Goal: Task Accomplishment & Management: Use online tool/utility

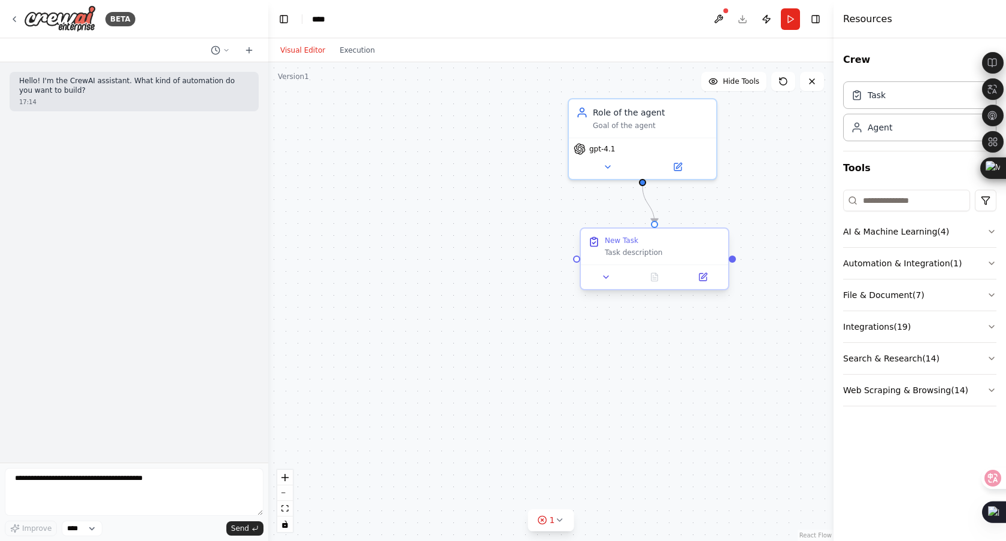
click at [615, 257] on div "Task description" at bounding box center [663, 253] width 116 height 10
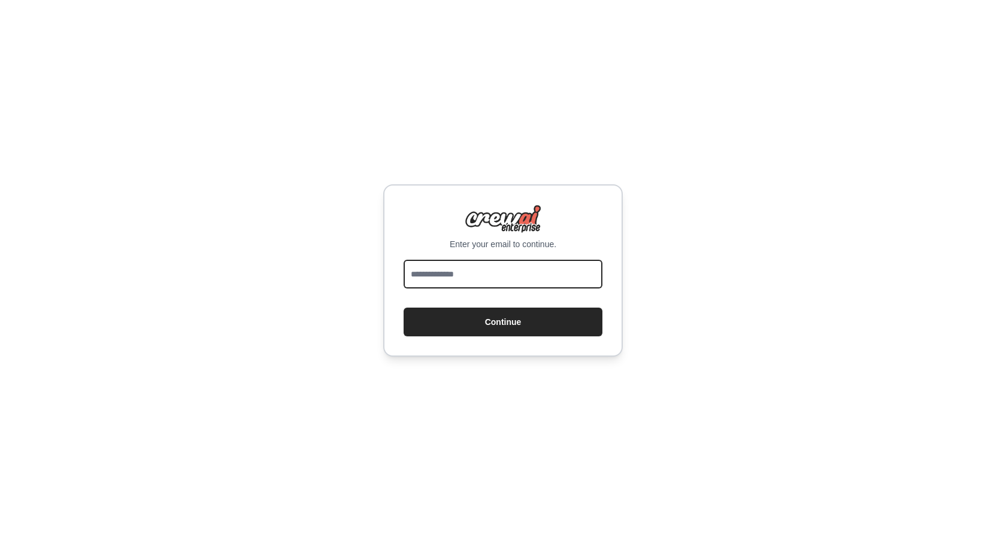
click at [484, 272] on input "email" at bounding box center [503, 274] width 199 height 29
click at [520, 266] on input "email" at bounding box center [503, 274] width 199 height 29
type input "**********"
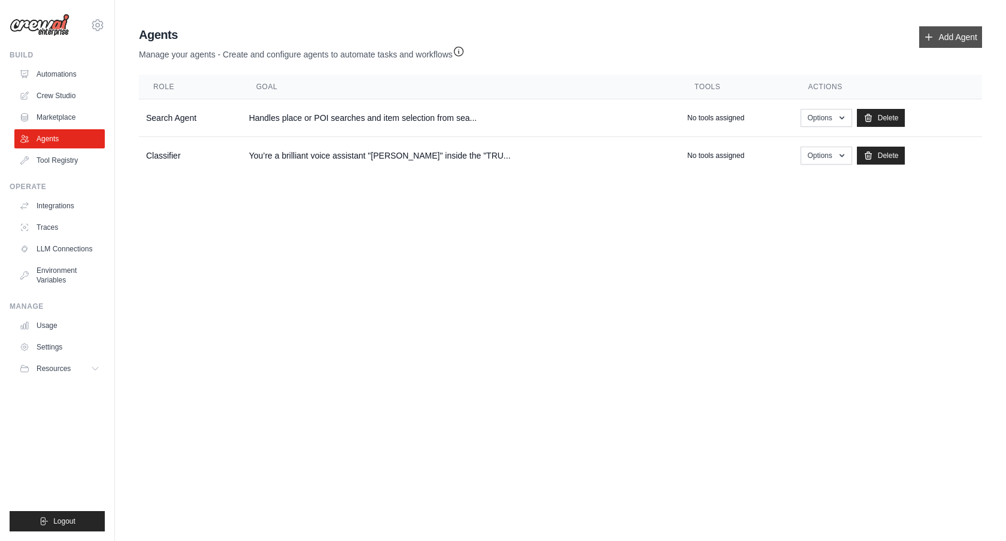
click at [945, 35] on link "Add Agent" at bounding box center [950, 37] width 63 height 22
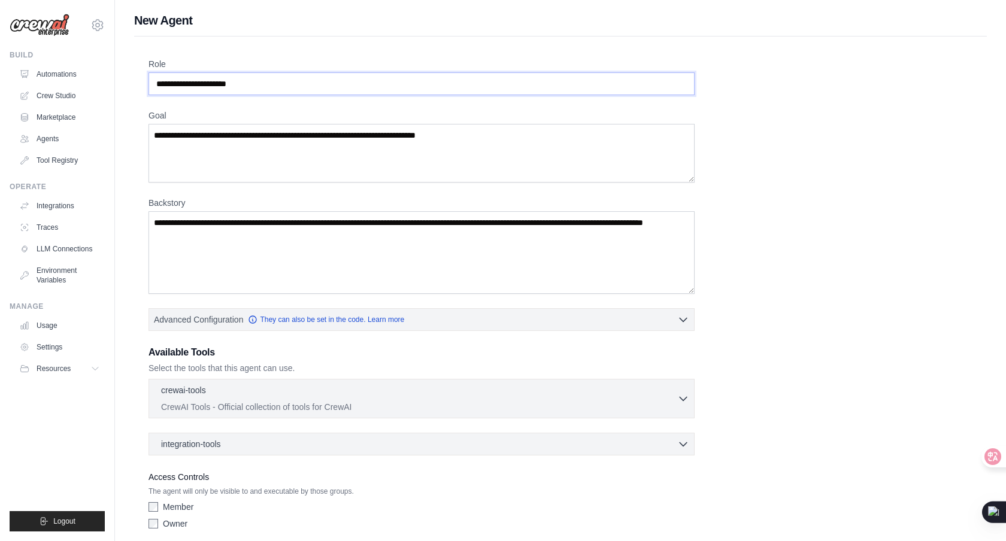
click at [314, 84] on input "Role" at bounding box center [421, 83] width 546 height 23
type input "**********"
click at [445, 158] on textarea "Goal" at bounding box center [421, 153] width 546 height 59
paste textarea "**********"
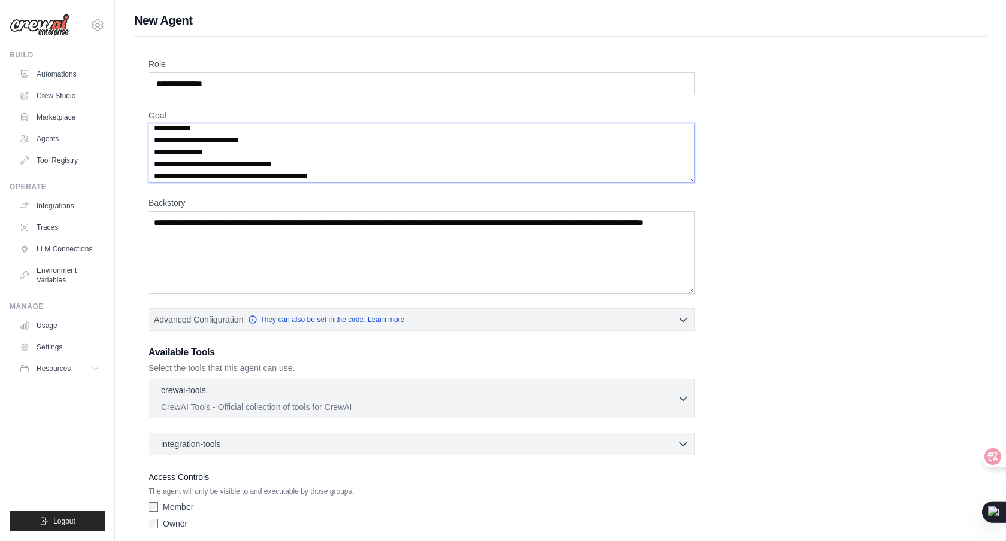
type textarea "**********"
click at [375, 242] on textarea "Backstory" at bounding box center [421, 252] width 546 height 83
paste textarea "**********"
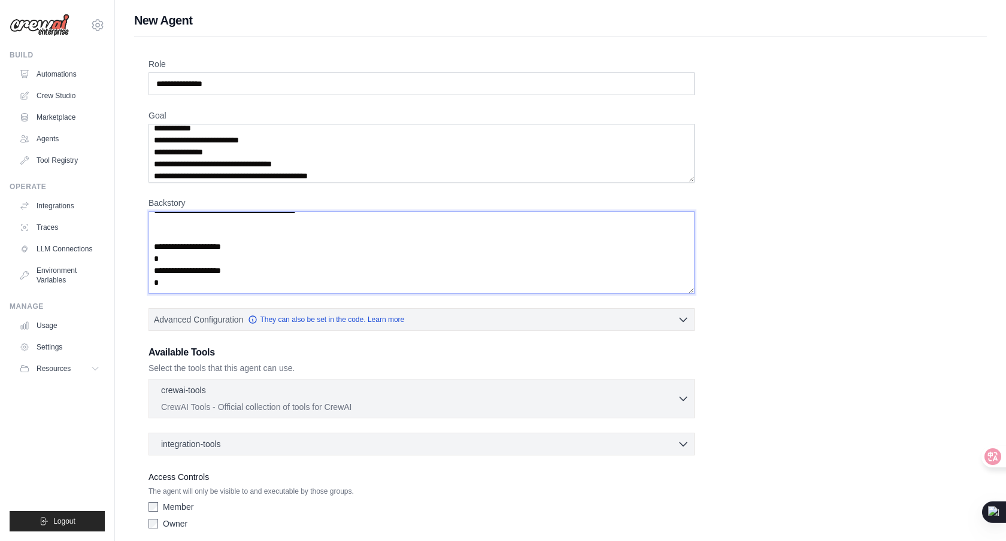
scroll to position [647, 0]
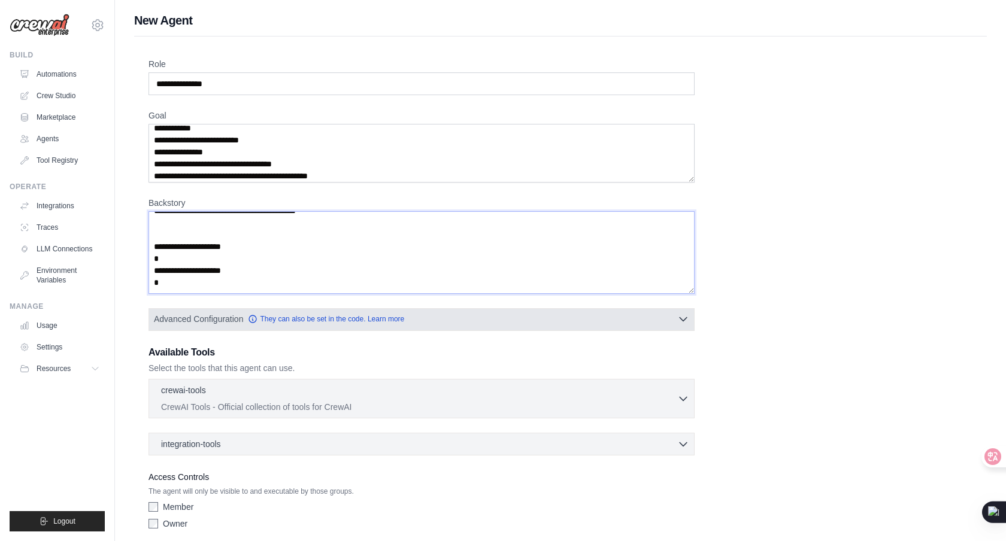
type textarea "**********"
click at [670, 314] on button "Advanced Configuration They can also be set in the code. Learn more" at bounding box center [421, 319] width 545 height 22
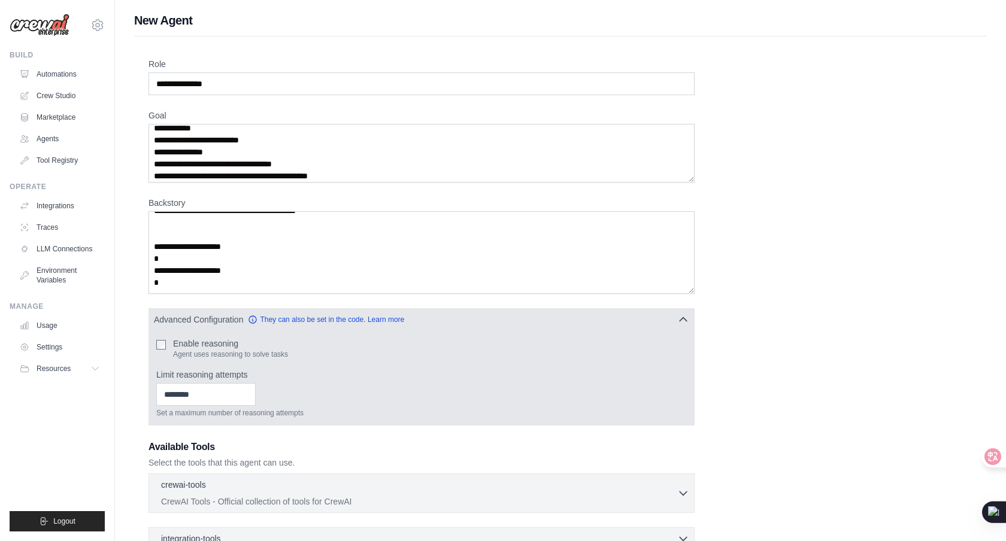
scroll to position [142, 0]
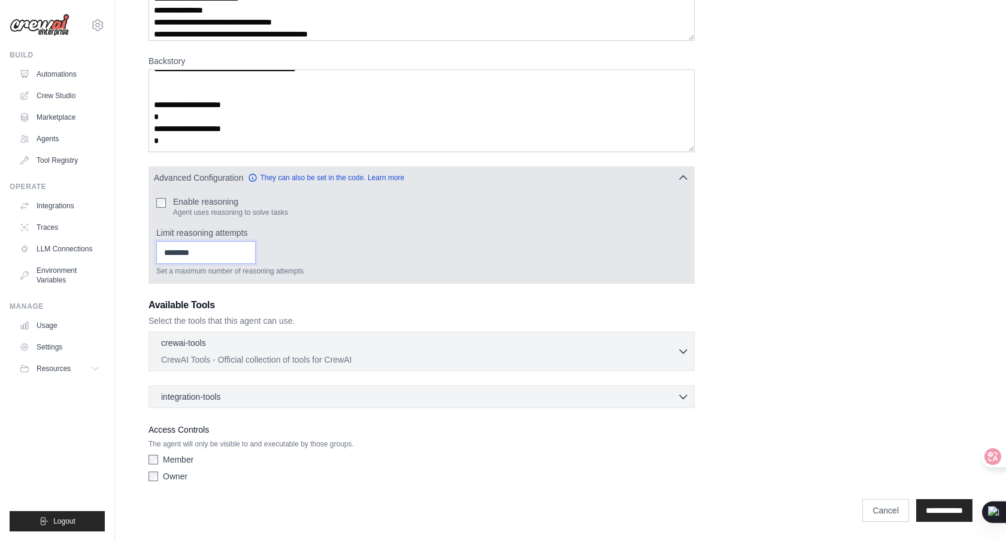
click at [209, 254] on input "Limit reasoning attempts" at bounding box center [205, 252] width 99 height 23
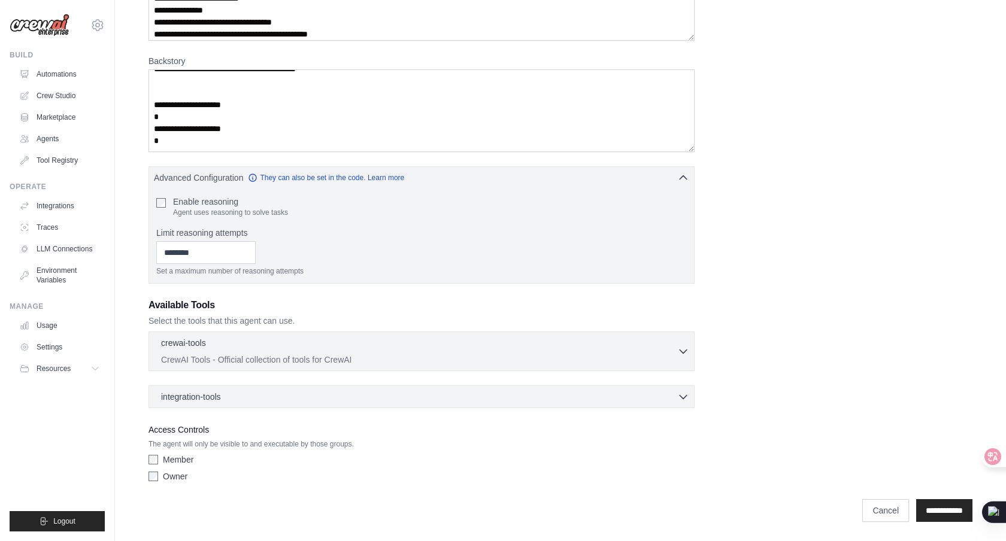
click at [311, 296] on div "**********" at bounding box center [560, 201] width 824 height 571
click at [675, 351] on div "crewai-tools 0 selected CrewAI Tools - Official collection of tools for CrewAI" at bounding box center [419, 350] width 516 height 29
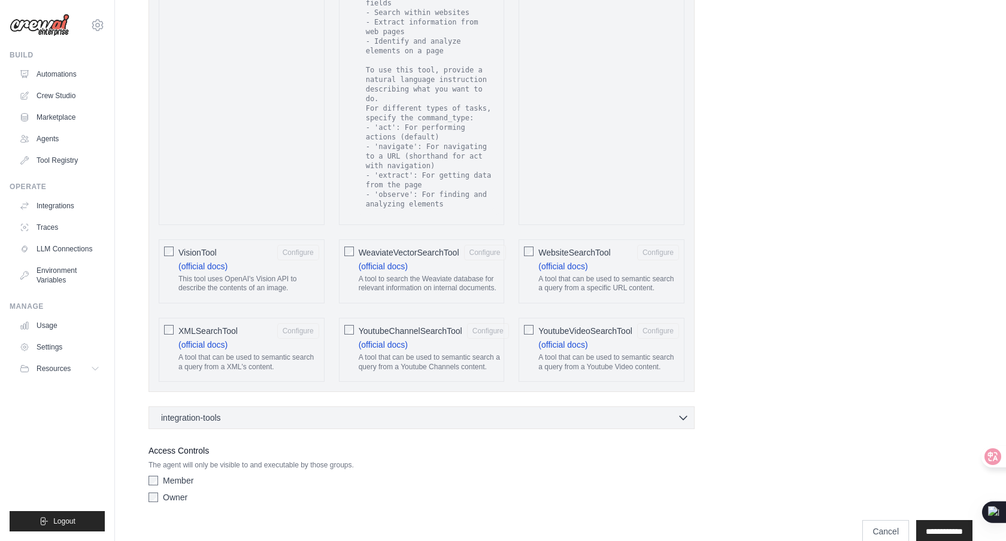
scroll to position [2327, 0]
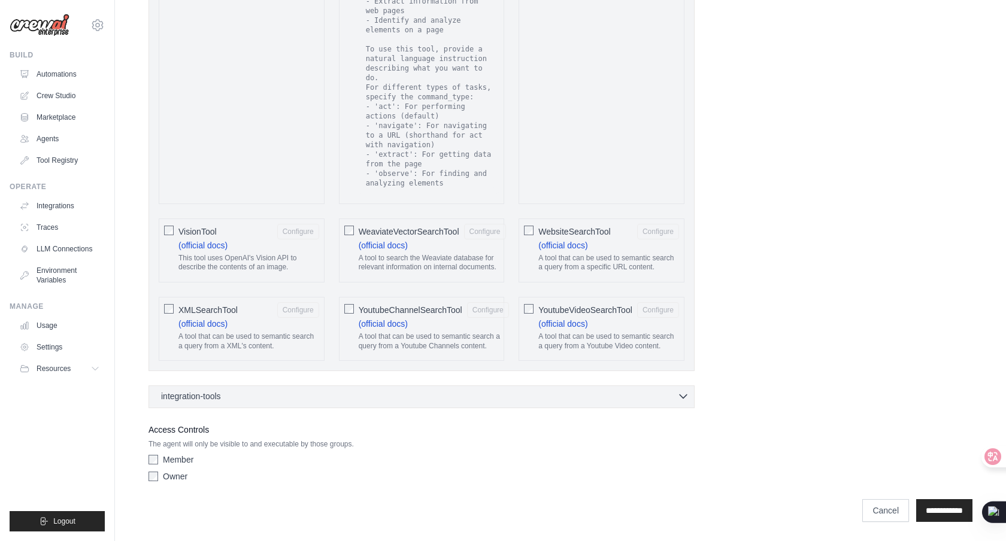
click at [668, 395] on div "integration-tools 0 selected" at bounding box center [425, 396] width 528 height 12
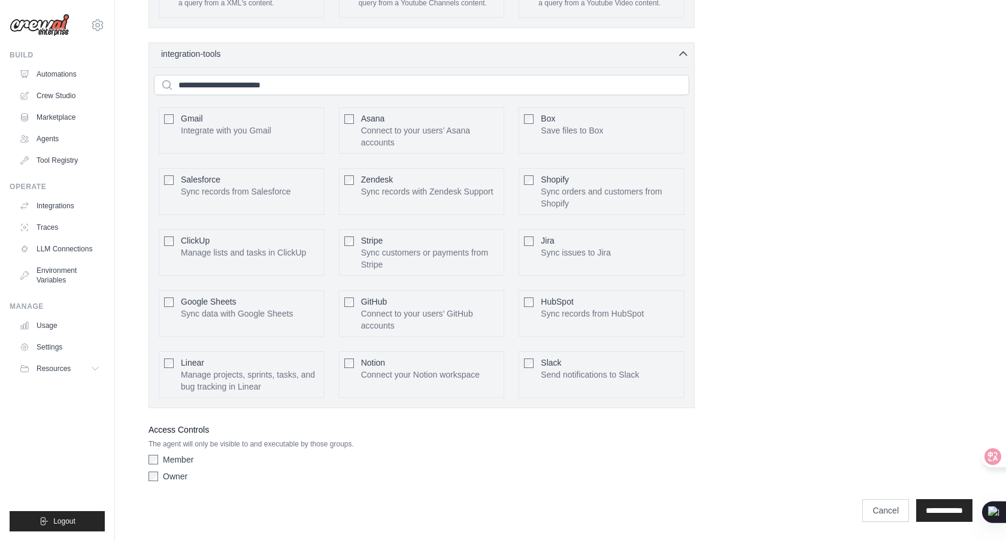
scroll to position [2670, 0]
click at [928, 505] on input "**********" at bounding box center [944, 510] width 56 height 23
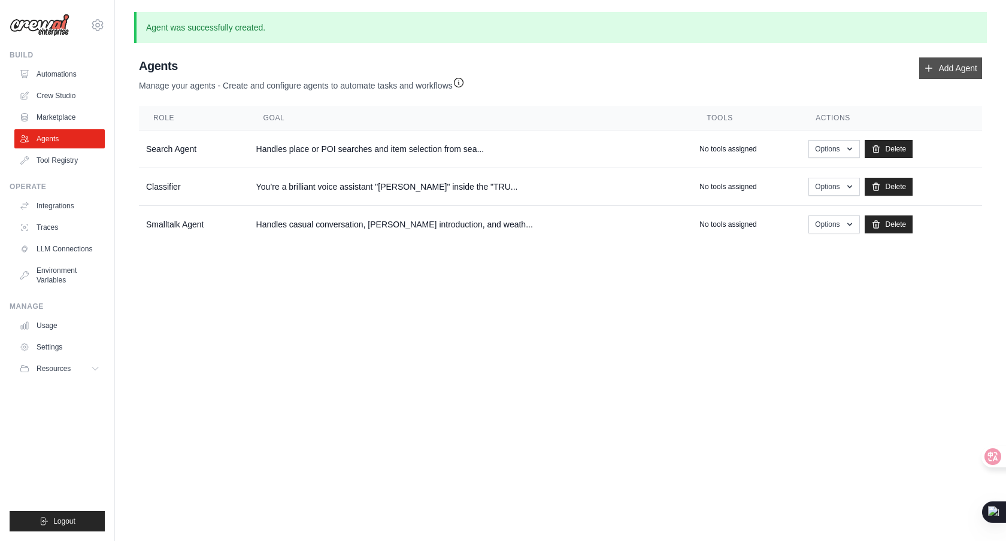
click at [956, 66] on link "Add Agent" at bounding box center [950, 68] width 63 height 22
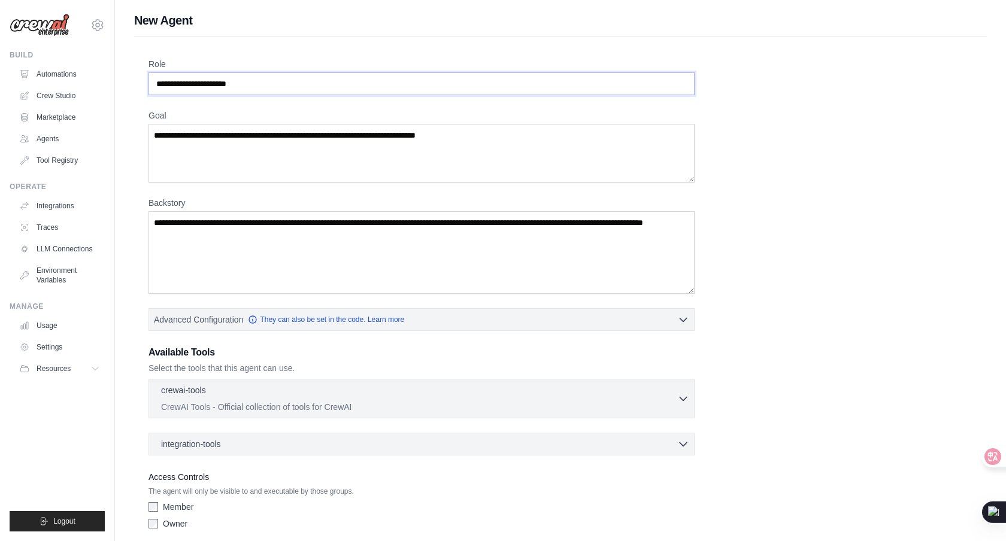
click at [275, 81] on input "Role" at bounding box center [421, 83] width 546 height 23
type input "**********"
click at [334, 154] on textarea "Goal" at bounding box center [421, 153] width 546 height 59
paste textarea "**********"
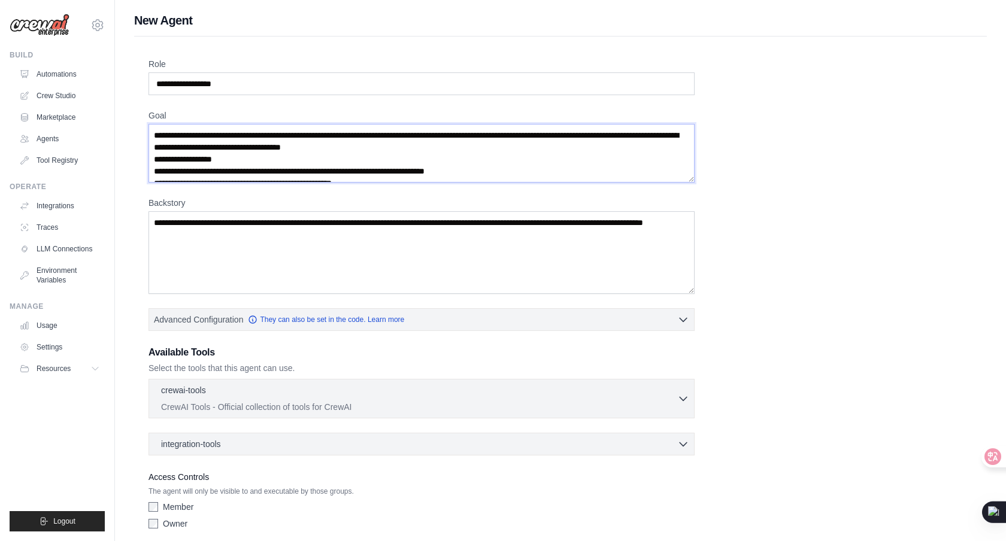
scroll to position [211, 0]
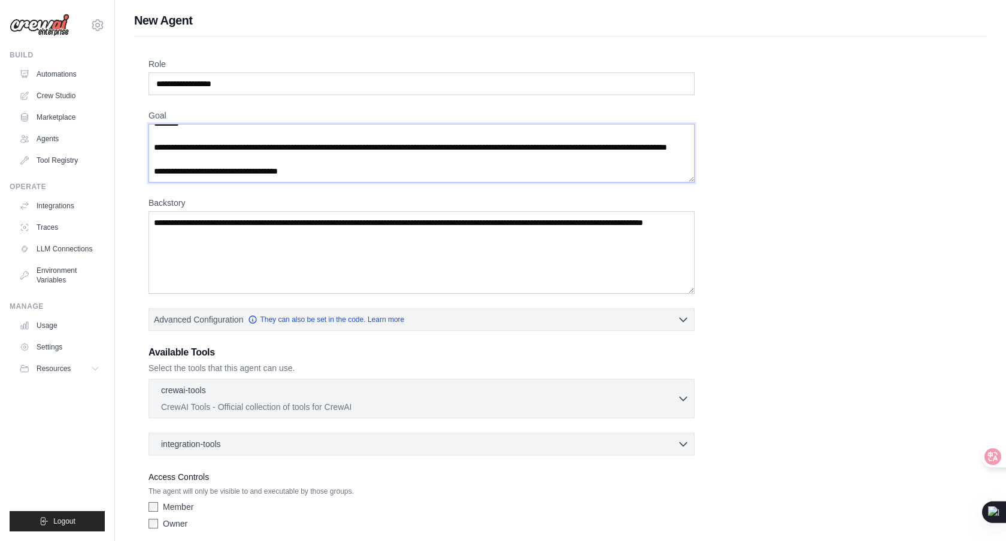
type textarea "**********"
click at [332, 237] on textarea "Backstory" at bounding box center [421, 252] width 546 height 83
paste textarea "**********"
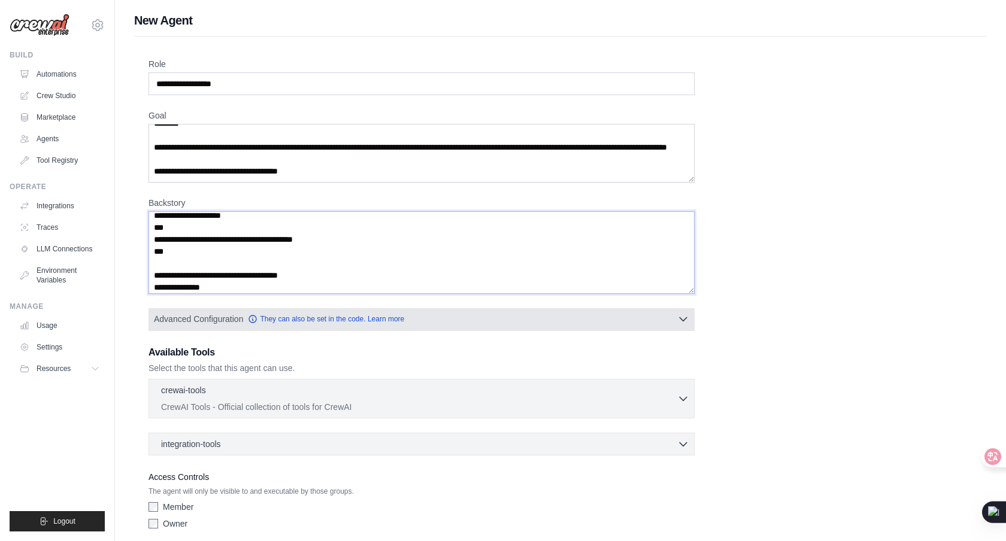
scroll to position [47, 0]
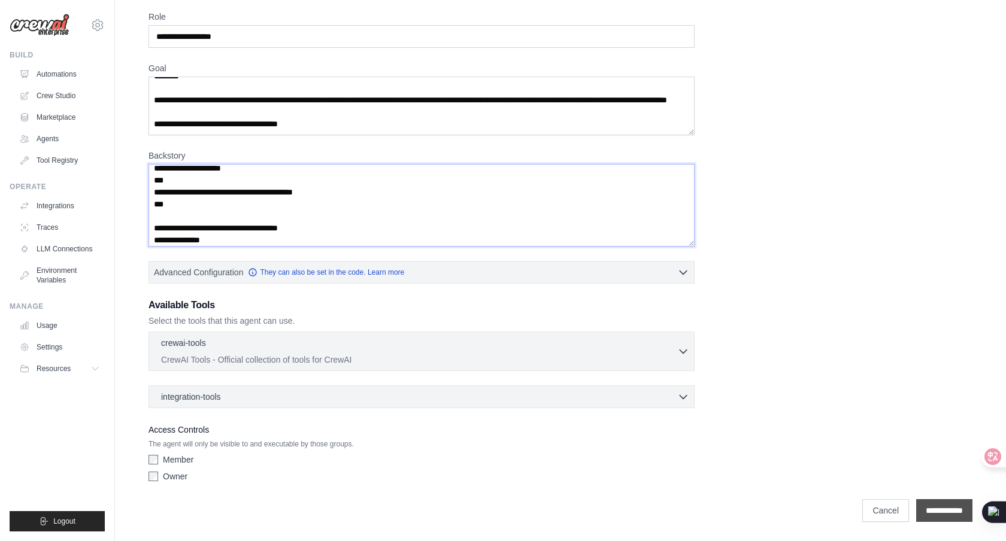
type textarea "**********"
click at [923, 504] on input "**********" at bounding box center [944, 510] width 56 height 23
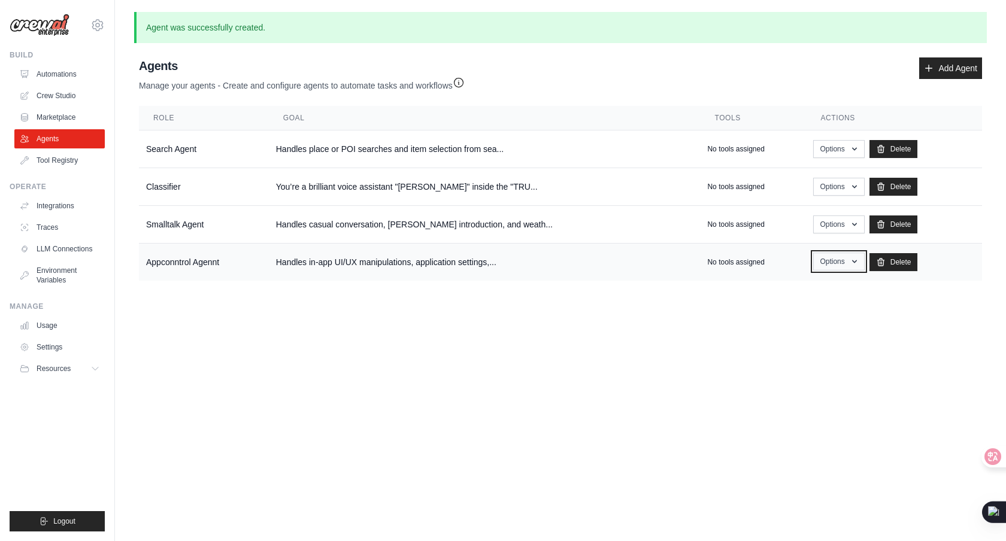
click at [834, 264] on button "Options" at bounding box center [838, 262] width 51 height 18
click at [820, 292] on link "Show" at bounding box center [821, 289] width 86 height 22
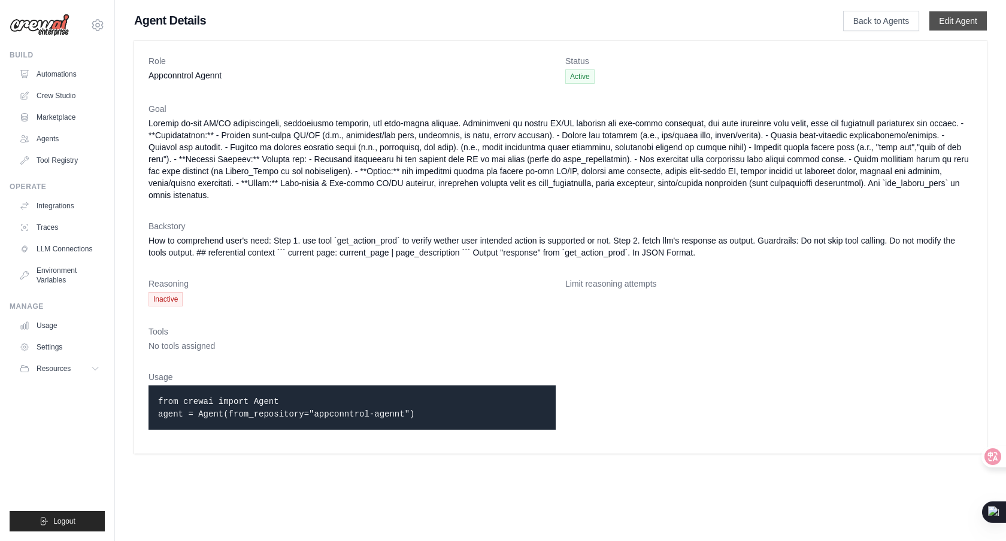
click at [950, 22] on link "Edit Agent" at bounding box center [957, 20] width 57 height 19
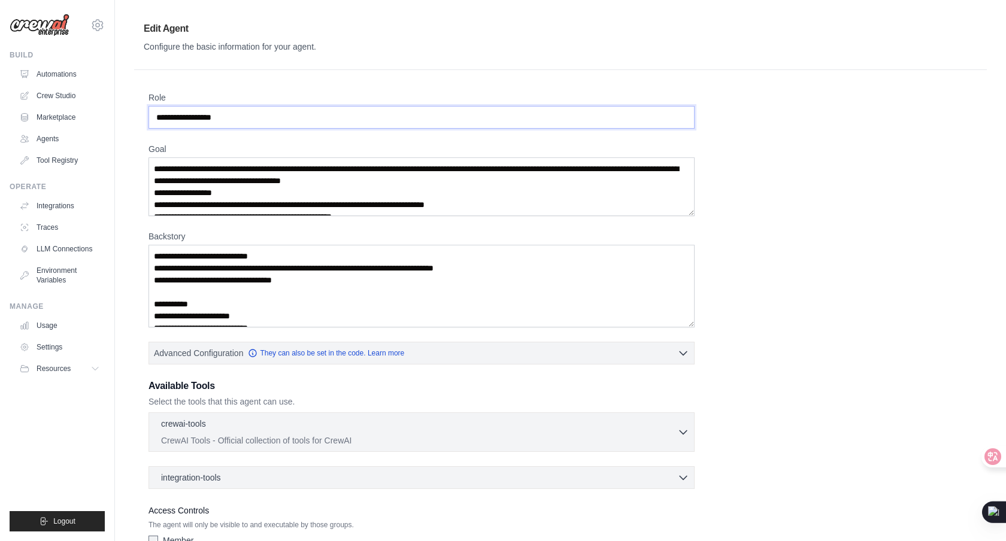
click at [192, 114] on input "**********" at bounding box center [421, 117] width 546 height 23
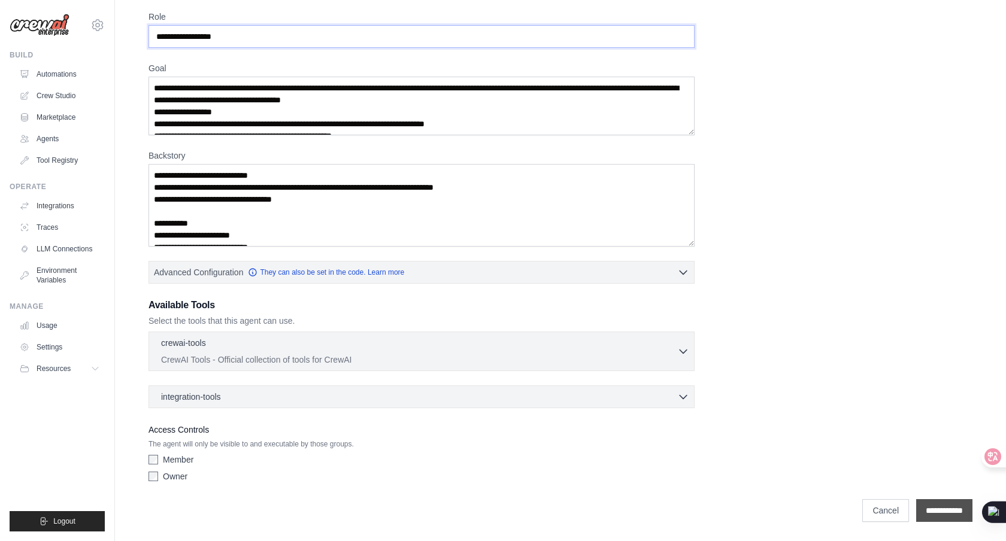
type input "**********"
click at [948, 510] on input "**********" at bounding box center [944, 510] width 56 height 23
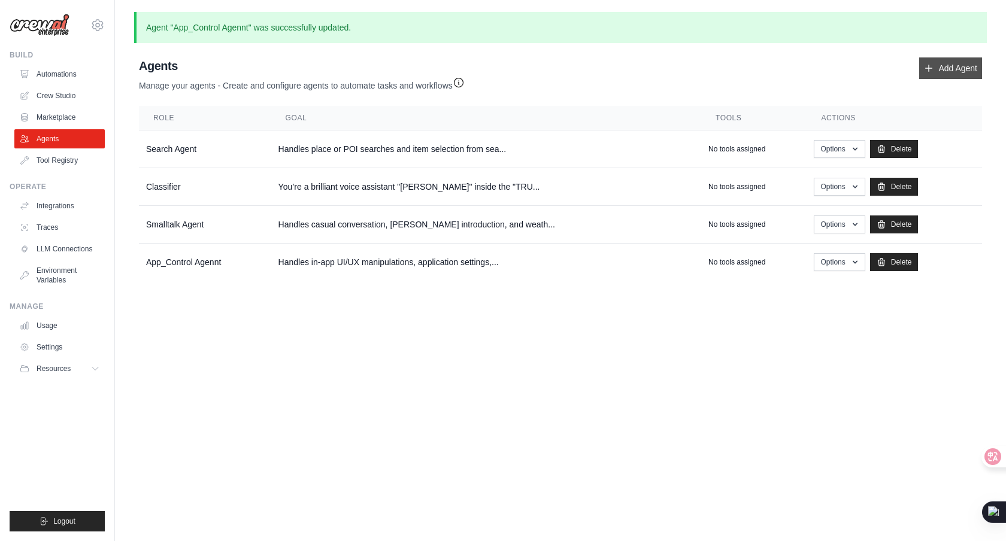
click at [959, 69] on link "Add Agent" at bounding box center [950, 68] width 63 height 22
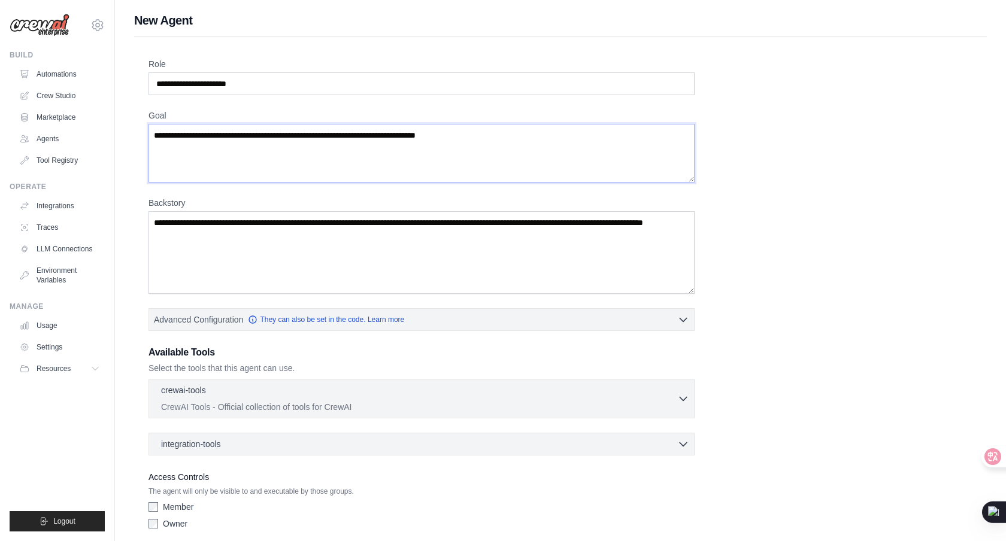
click at [225, 151] on textarea "Goal" at bounding box center [421, 153] width 546 height 59
paste textarea "**********"
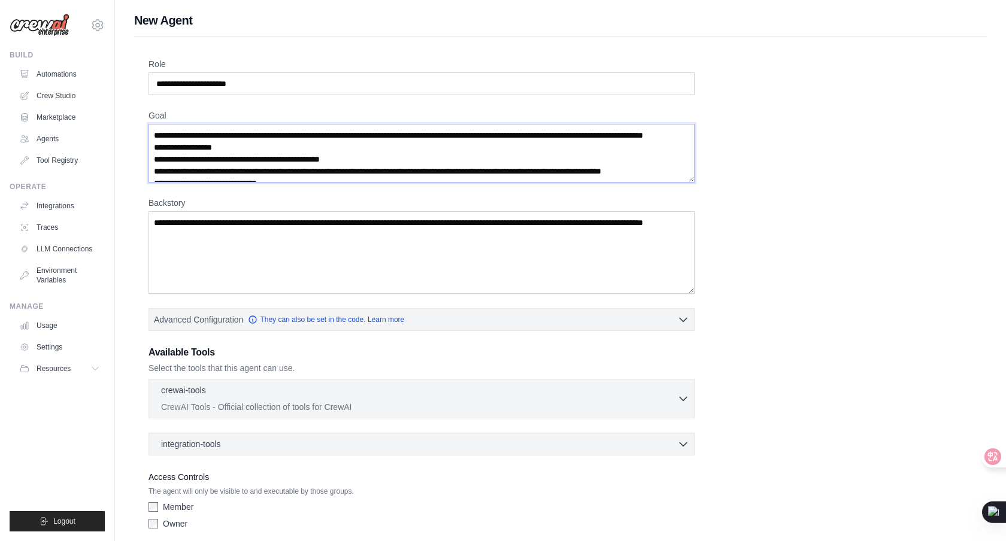
scroll to position [91, 0]
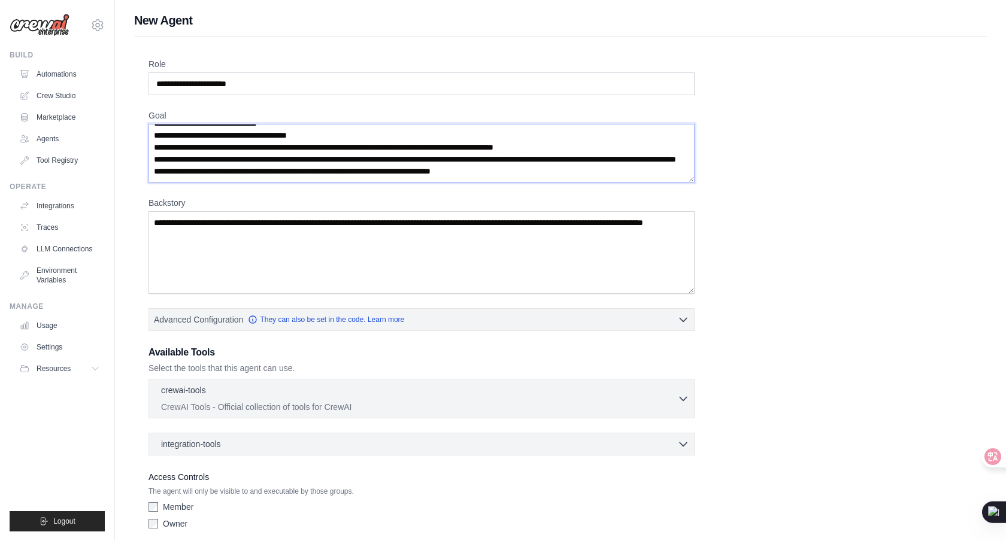
type textarea "**********"
click at [282, 81] on input "Role" at bounding box center [421, 83] width 546 height 23
type input "**********"
click at [338, 254] on textarea "Backstory" at bounding box center [421, 252] width 546 height 83
paste textarea "**********"
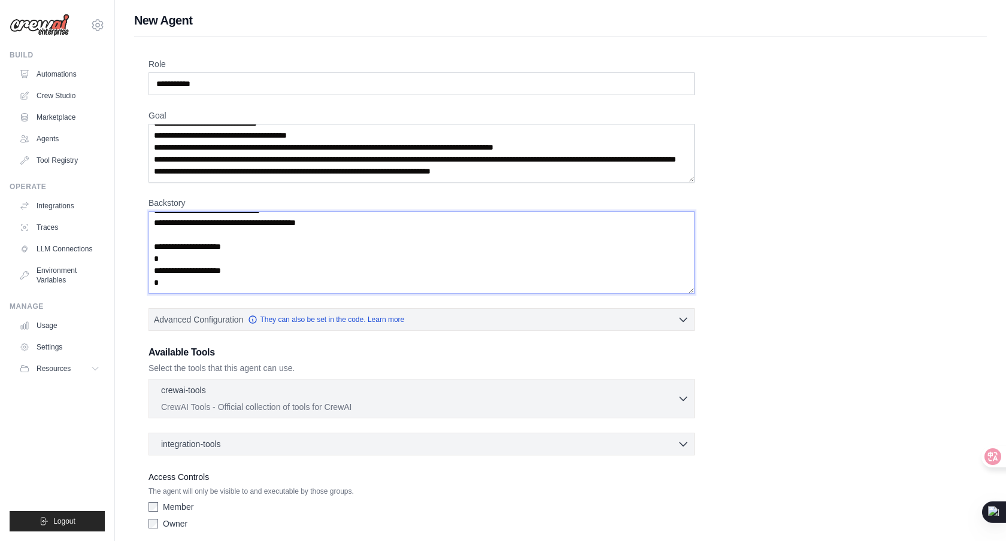
scroll to position [47, 0]
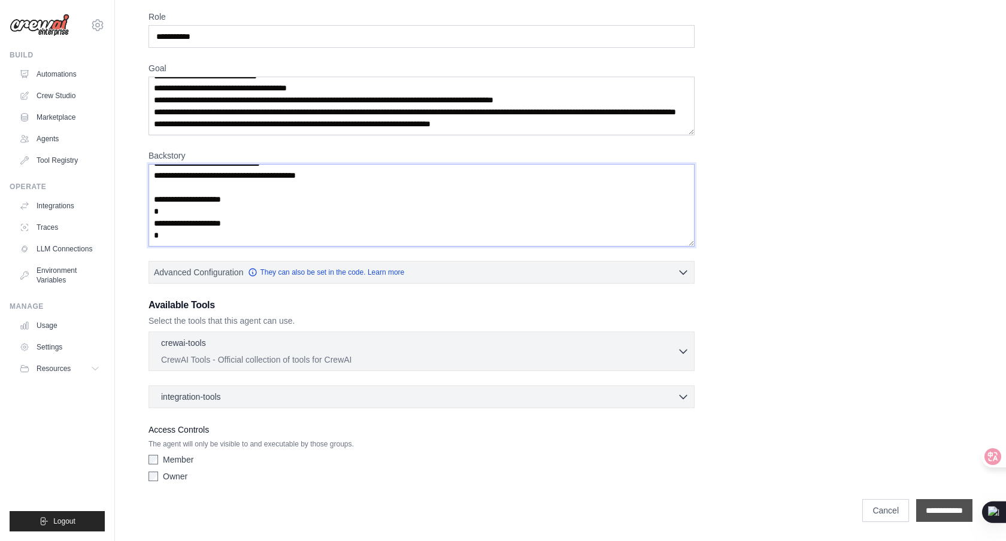
type textarea "**********"
click at [940, 507] on input "**********" at bounding box center [944, 510] width 56 height 23
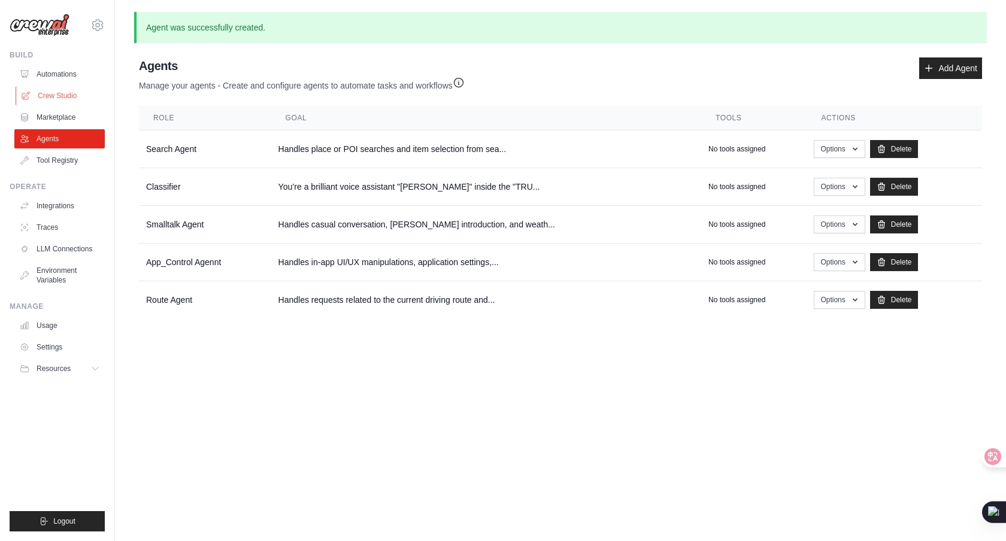
click at [55, 91] on link "Crew Studio" at bounding box center [61, 95] width 90 height 19
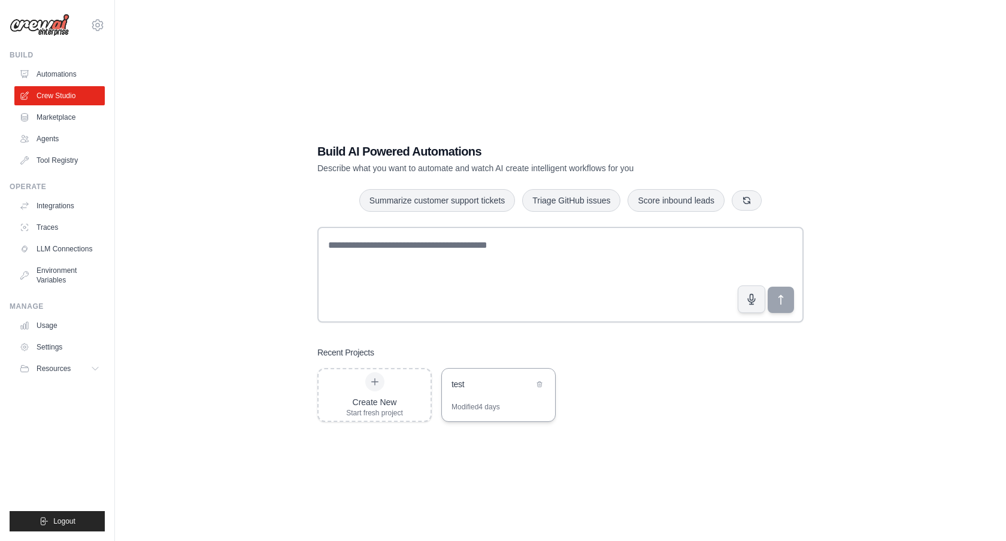
click at [507, 402] on div "Modified 4 days" at bounding box center [498, 411] width 113 height 19
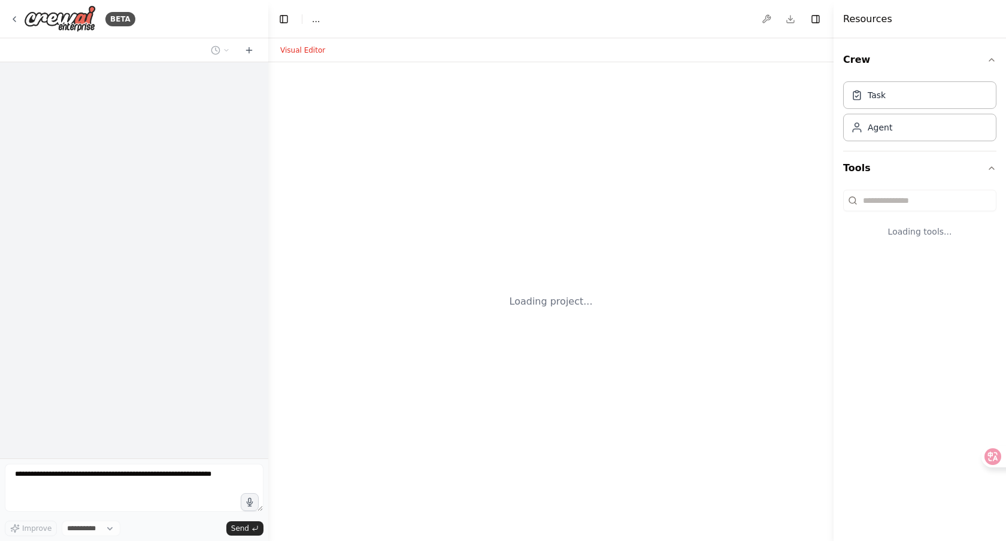
select select "****"
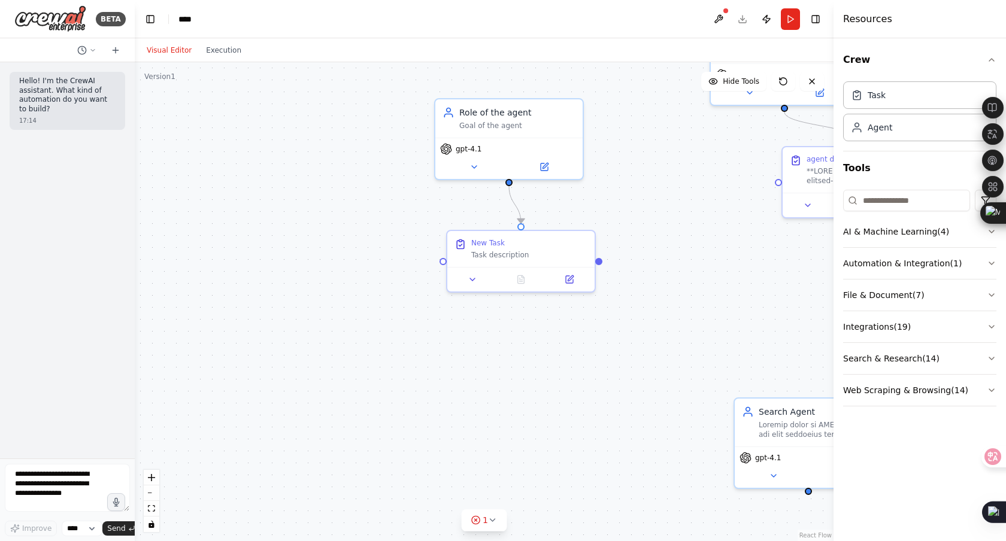
drag, startPoint x: 265, startPoint y: 49, endPoint x: 46, endPoint y: 38, distance: 219.4
click at [46, 38] on div "BETA Hello! I'm the CrewAI assistant. What kind of automation do you want to bu…" at bounding box center [67, 270] width 135 height 541
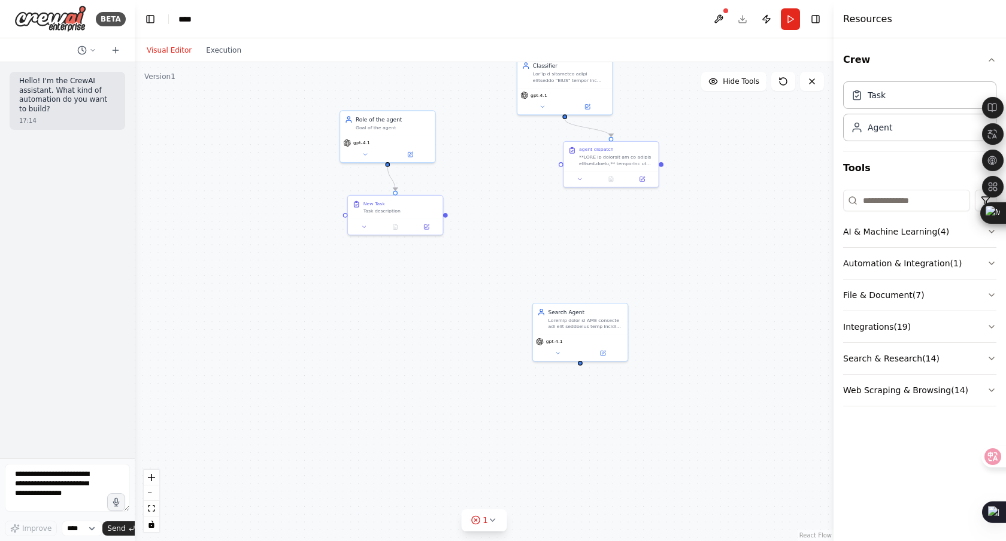
drag, startPoint x: 754, startPoint y: 251, endPoint x: 544, endPoint y: 213, distance: 213.1
click at [544, 213] on div ".deletable-edge-delete-btn { width: 20px; height: 20px; border: 0px solid #ffff…" at bounding box center [484, 301] width 699 height 479
drag, startPoint x: 565, startPoint y: 113, endPoint x: 581, endPoint y: 354, distance: 241.2
click at [581, 354] on div "Classifier gpt-4.1 Search Agent gpt-4.1 agent dispatch New Task Task descriptio…" at bounding box center [372, 241] width 450 height 308
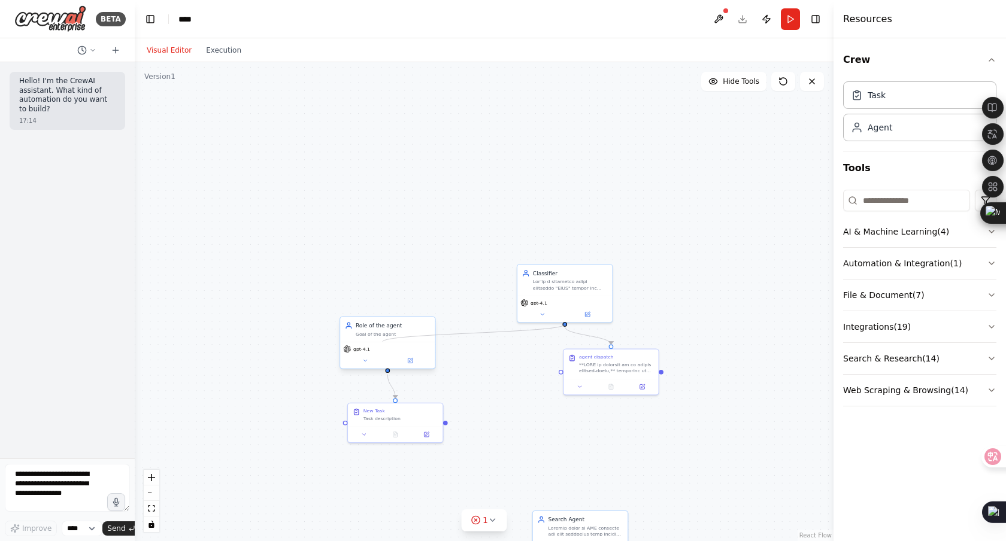
drag, startPoint x: 563, startPoint y: 116, endPoint x: 388, endPoint y: 349, distance: 291.2
click at [386, 348] on div "Classifier gpt-4.1 Search Agent gpt-4.1 agent dispatch New Task Task descriptio…" at bounding box center [372, 449] width 450 height 308
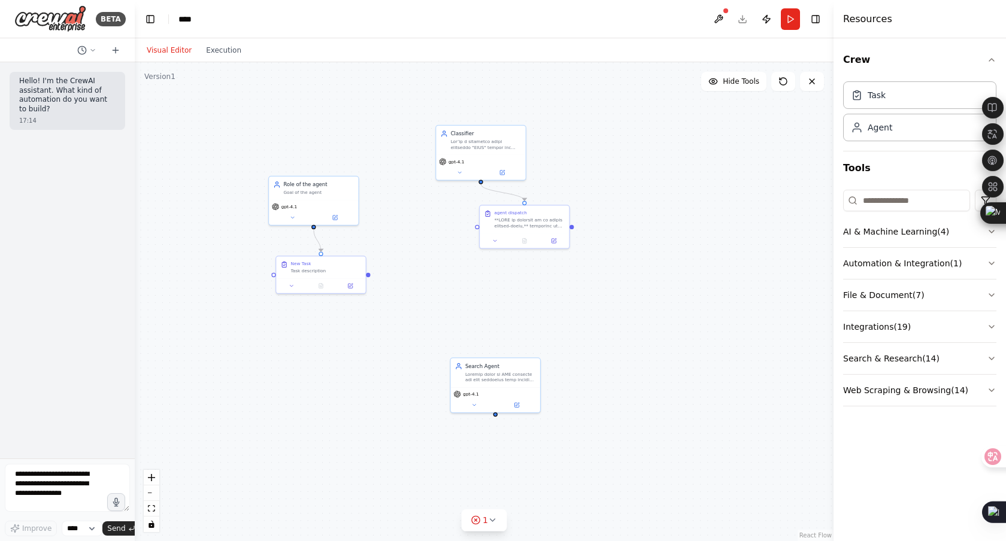
drag, startPoint x: 707, startPoint y: 443, endPoint x: 614, endPoint y: 288, distance: 180.7
click at [616, 292] on div ".deletable-edge-delete-btn { width: 20px; height: 20px; border: 0px solid #ffff…" at bounding box center [484, 301] width 699 height 479
click at [527, 225] on div at bounding box center [526, 219] width 71 height 11
click at [511, 216] on div at bounding box center [526, 219] width 71 height 11
click at [607, 369] on icon at bounding box center [610, 366] width 6 height 6
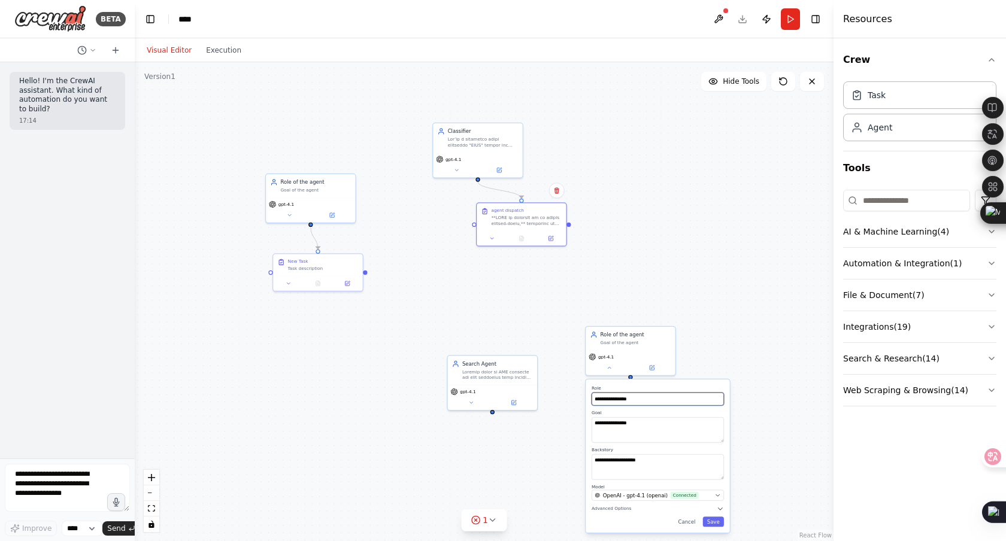
click at [655, 401] on input "**********" at bounding box center [658, 399] width 132 height 13
type input "**********"
click at [648, 471] on textarea "**********" at bounding box center [658, 466] width 132 height 25
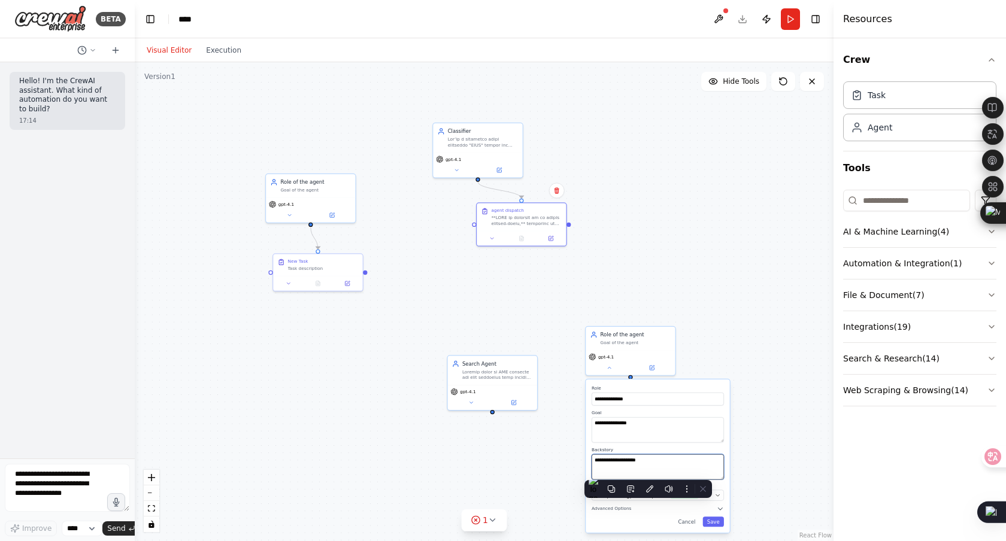
paste textarea "**********"
type textarea "**********"
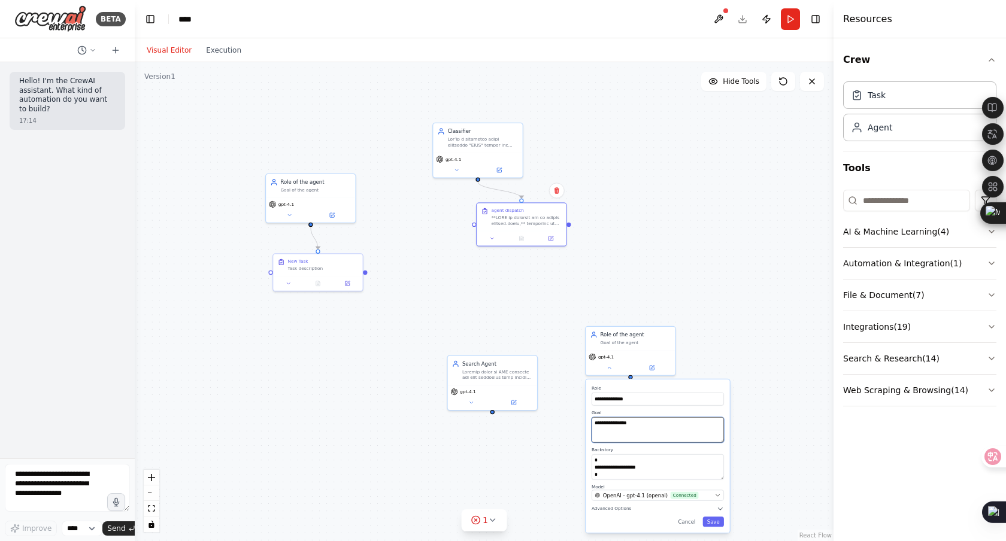
click at [651, 423] on textarea "**********" at bounding box center [658, 429] width 132 height 25
paste textarea "**********"
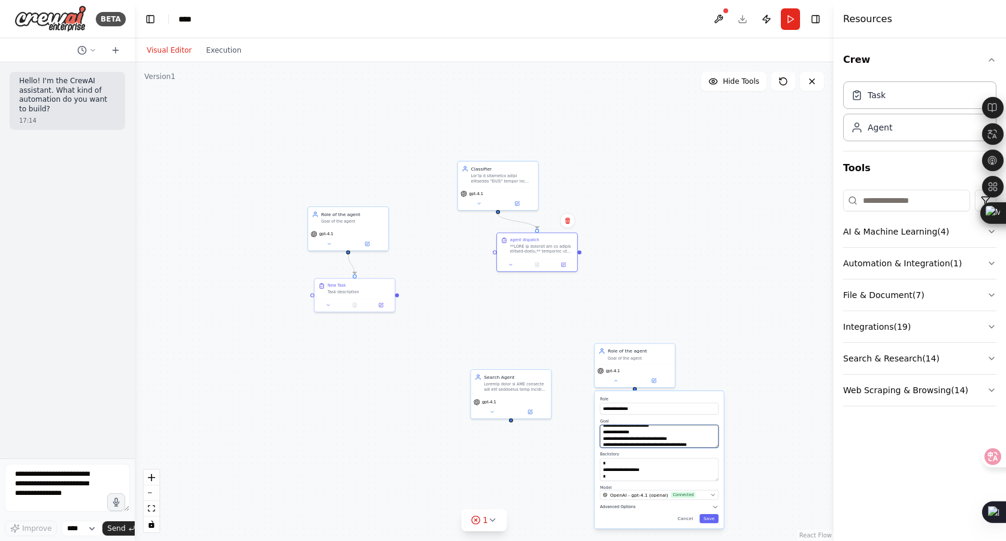
type textarea "**********"
click at [715, 506] on icon "button" at bounding box center [715, 507] width 7 height 7
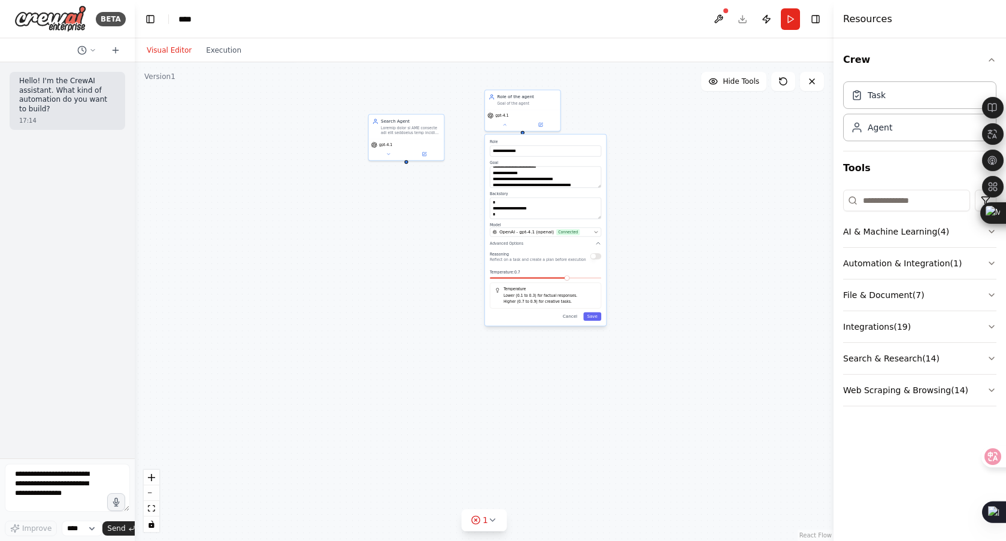
drag, startPoint x: 763, startPoint y: 420, endPoint x: 641, endPoint y: 159, distance: 288.8
click at [642, 159] on div ".deletable-edge-delete-btn { width: 20px; height: 20px; border: 0px solid #ffff…" at bounding box center [484, 301] width 699 height 479
click at [567, 274] on span at bounding box center [542, 274] width 111 height 2
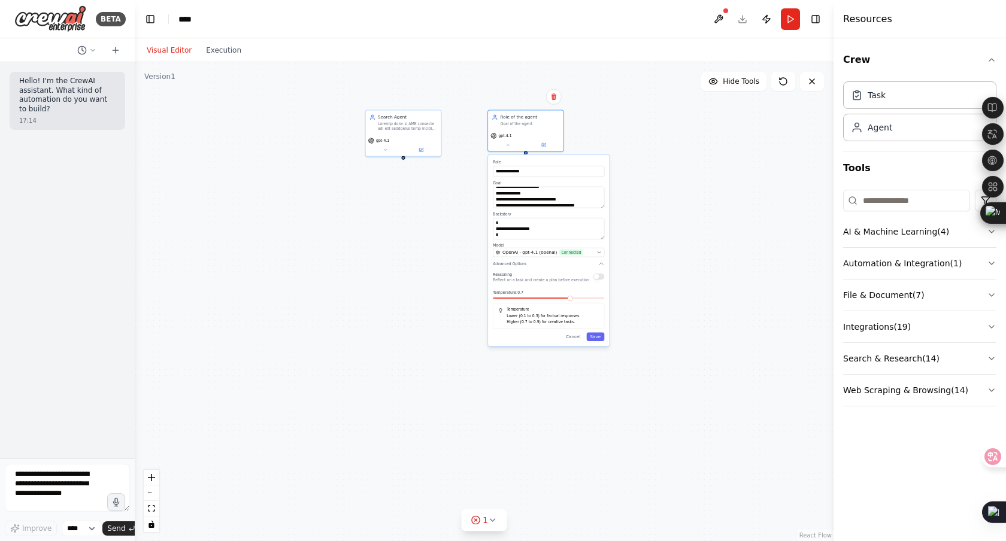
drag, startPoint x: 566, startPoint y: 270, endPoint x: 575, endPoint y: 296, distance: 27.3
click at [575, 296] on div "Temperature: 0.7 Temperature Lower (0.1 to 0.3) for factual responses. Higher (…" at bounding box center [548, 309] width 111 height 39
click at [517, 292] on span "Temperature: 0.7" at bounding box center [508, 292] width 31 height 5
click at [519, 296] on div "Temperature: 0.7 Temperature Lower (0.1 to 0.3) for factual responses. Higher (…" at bounding box center [548, 309] width 111 height 39
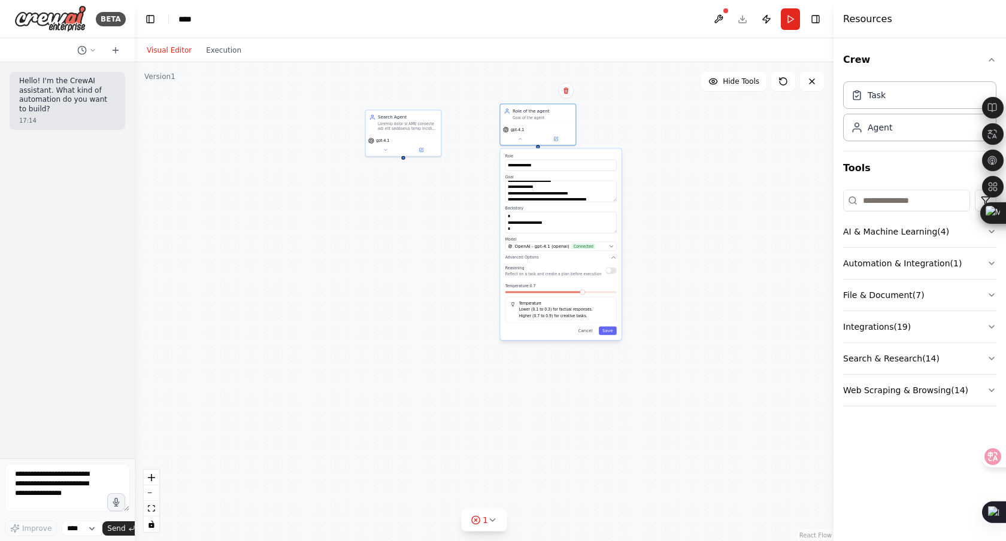
drag, startPoint x: 563, startPoint y: 290, endPoint x: 576, endPoint y: 283, distance: 15.0
click at [576, 283] on div "Reasoning Reflect on a task and create a plan before execution Temperature: 0.7…" at bounding box center [560, 294] width 111 height 59
click at [583, 293] on span at bounding box center [582, 292] width 5 height 5
click at [538, 318] on p "Higher (0.7 to 0.9) for creative tasks." at bounding box center [565, 316] width 92 height 6
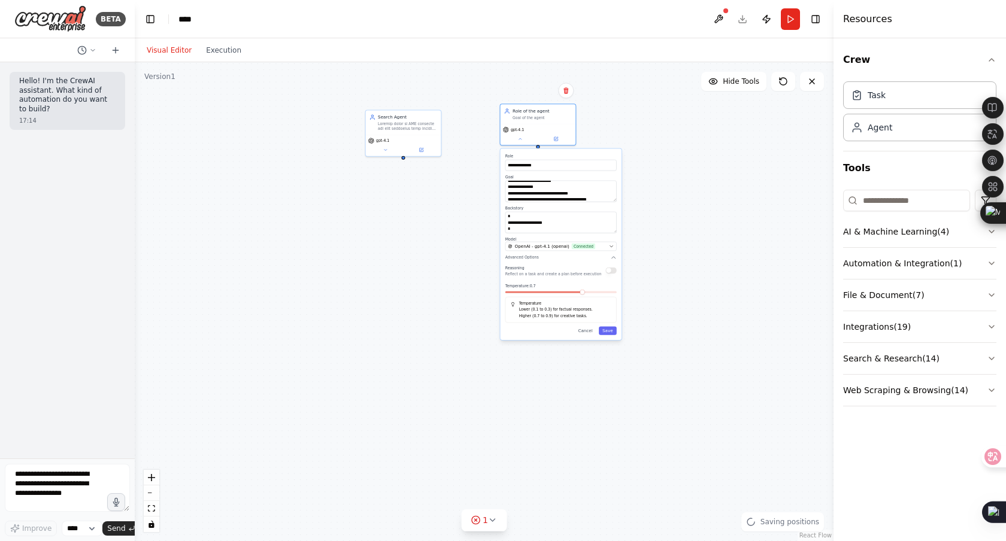
click at [583, 299] on div "Temperature Lower (0.1 to 0.3) for factual responses. Higher (0.7 to 0.9) for c…" at bounding box center [560, 310] width 111 height 26
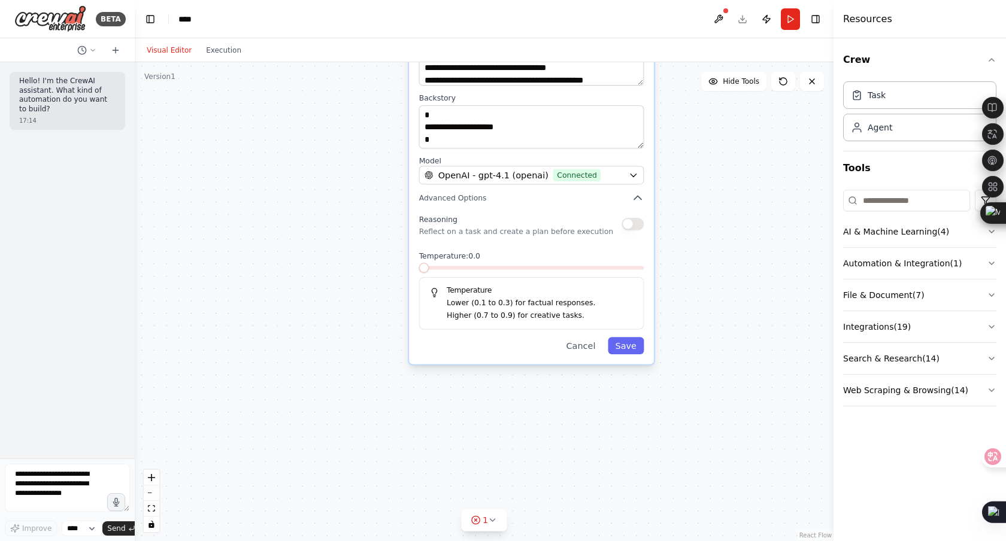
click at [419, 263] on span at bounding box center [424, 268] width 10 height 10
click at [630, 346] on button "Save" at bounding box center [626, 345] width 36 height 17
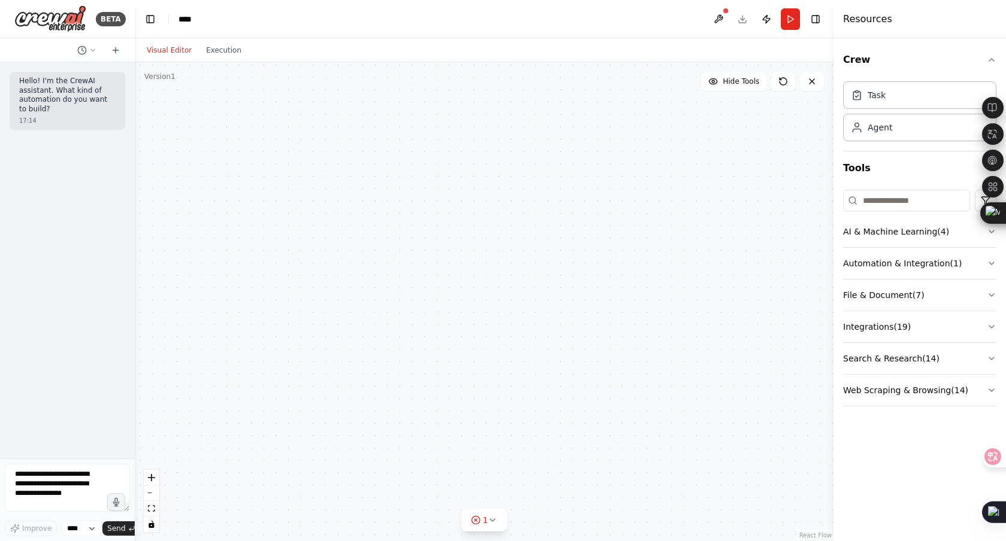
drag, startPoint x: 678, startPoint y: 329, endPoint x: 303, endPoint y: 89, distance: 445.6
click at [304, 90] on div ".deletable-edge-delete-btn { width: 20px; height: 20px; border: 0px solid #ffff…" at bounding box center [484, 301] width 699 height 479
drag, startPoint x: 417, startPoint y: 210, endPoint x: 762, endPoint y: 462, distance: 428.0
click at [781, 472] on div ".deletable-edge-delete-btn { width: 20px; height: 20px; border: 0px solid #ffff…" at bounding box center [484, 301] width 699 height 479
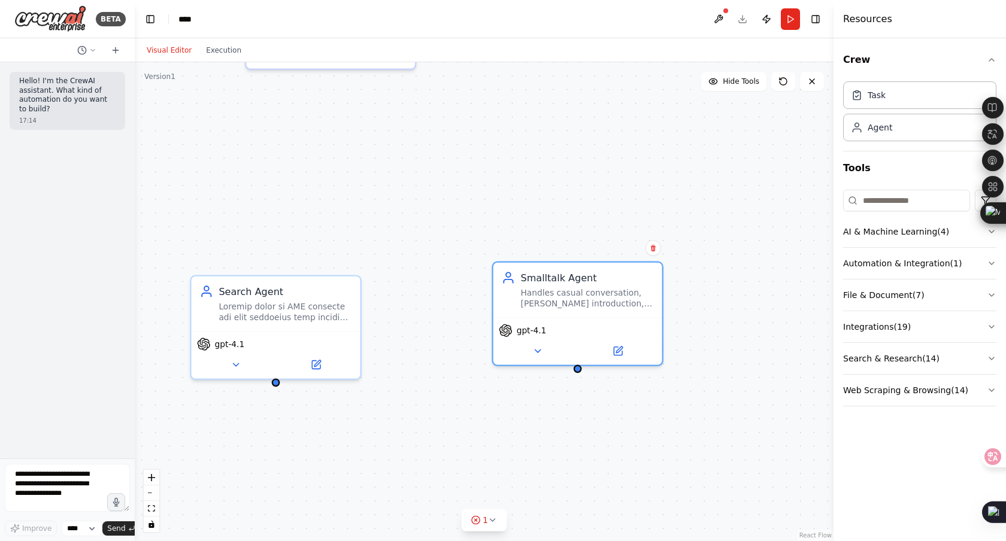
drag, startPoint x: 700, startPoint y: 208, endPoint x: 701, endPoint y: 257, distance: 49.1
click at [706, 260] on div ".deletable-edge-delete-btn { width: 20px; height: 20px; border: 0px solid #ffff…" at bounding box center [484, 301] width 699 height 479
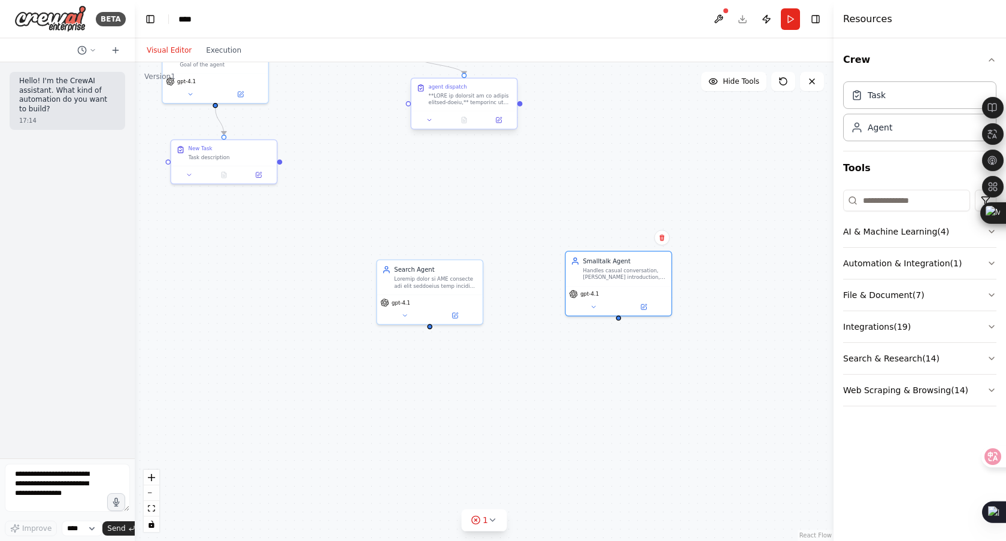
click at [466, 105] on div at bounding box center [470, 99] width 83 height 14
drag, startPoint x: 415, startPoint y: 289, endPoint x: 454, endPoint y: 282, distance: 39.6
click at [454, 282] on div "Search Agent" at bounding box center [481, 267] width 105 height 34
click at [493, 95] on div at bounding box center [470, 99] width 83 height 14
click at [521, 105] on div at bounding box center [519, 103] width 5 height 5
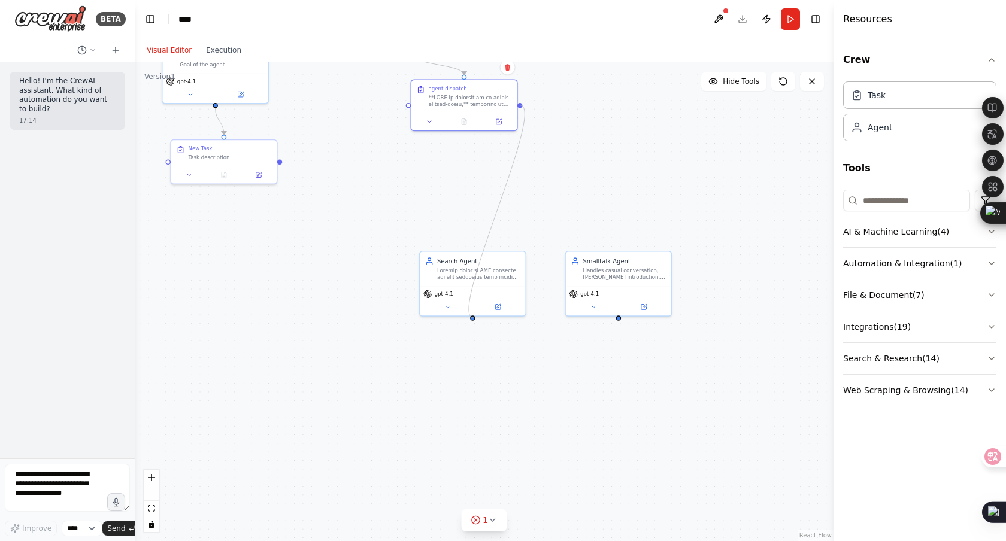
drag, startPoint x: 521, startPoint y: 105, endPoint x: 474, endPoint y: 318, distance: 218.3
click at [474, 318] on div ".deletable-edge-delete-btn { width: 20px; height: 20px; border: 0px solid #ffff…" at bounding box center [484, 301] width 699 height 479
click at [405, 107] on div ".deletable-edge-delete-btn { width: 20px; height: 20px; border: 0px solid #ffff…" at bounding box center [484, 301] width 699 height 479
click at [490, 84] on div "agent dispatch" at bounding box center [470, 87] width 83 height 7
drag, startPoint x: 518, startPoint y: 102, endPoint x: 476, endPoint y: 320, distance: 221.3
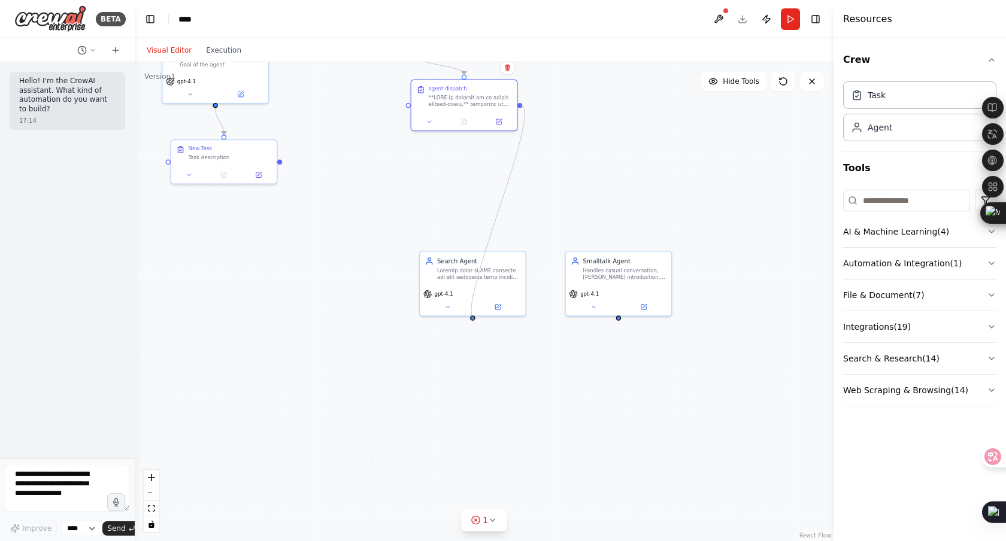
click at [476, 320] on div ".deletable-edge-delete-btn { width: 20px; height: 20px; border: 0px solid #ffff…" at bounding box center [484, 301] width 699 height 479
click at [483, 95] on div at bounding box center [470, 99] width 83 height 14
drag, startPoint x: 408, startPoint y: 105, endPoint x: 395, endPoint y: 216, distance: 111.5
click at [408, 131] on div ".deletable-edge-delete-btn { width: 20px; height: 20px; border: 0px solid #ffff…" at bounding box center [484, 301] width 699 height 479
drag, startPoint x: 406, startPoint y: 103, endPoint x: 505, endPoint y: 305, distance: 225.2
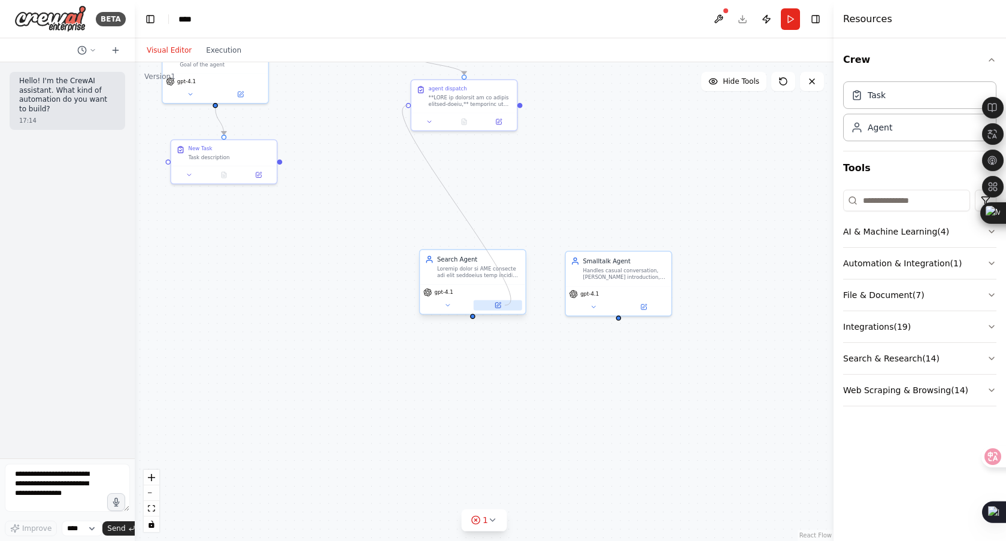
click at [448, 305] on div "Classifier gpt-4.1 Search Agent gpt-4.1 agent dispatch New Task Task descriptio…" at bounding box center [197, 190] width 501 height 343
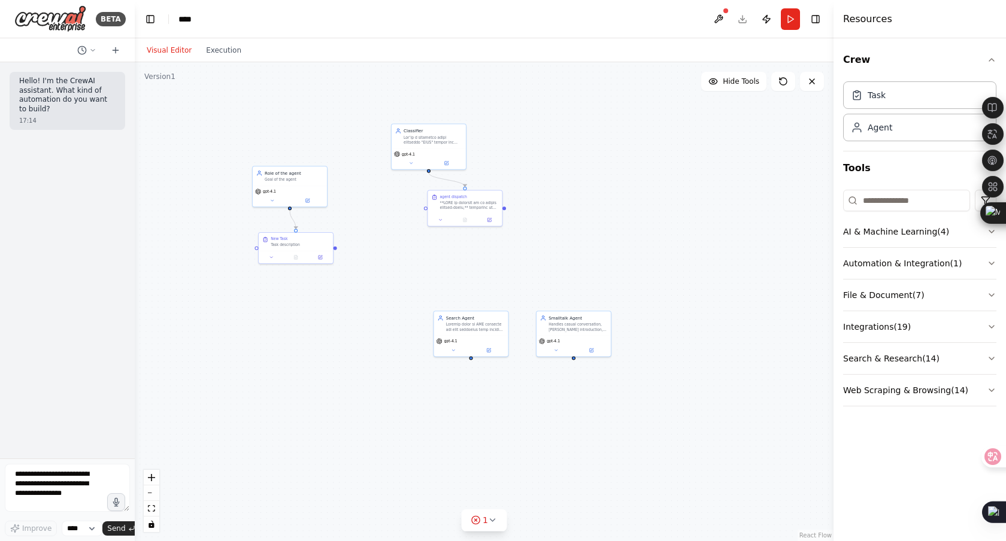
drag, startPoint x: 339, startPoint y: 127, endPoint x: 372, endPoint y: 221, distance: 99.6
click at [372, 221] on div ".deletable-edge-delete-btn { width: 20px; height: 20px; border: 0px solid #ffff…" at bounding box center [484, 301] width 699 height 479
click at [516, 204] on div ".deletable-edge-delete-btn { width: 20px; height: 20px; border: 0px solid #ffff…" at bounding box center [484, 301] width 699 height 479
drag, startPoint x: 505, startPoint y: 207, endPoint x: 466, endPoint y: 360, distance: 157.6
click at [466, 360] on div ".deletable-edge-delete-btn { width: 20px; height: 20px; border: 0px solid #ffff…" at bounding box center [484, 301] width 699 height 479
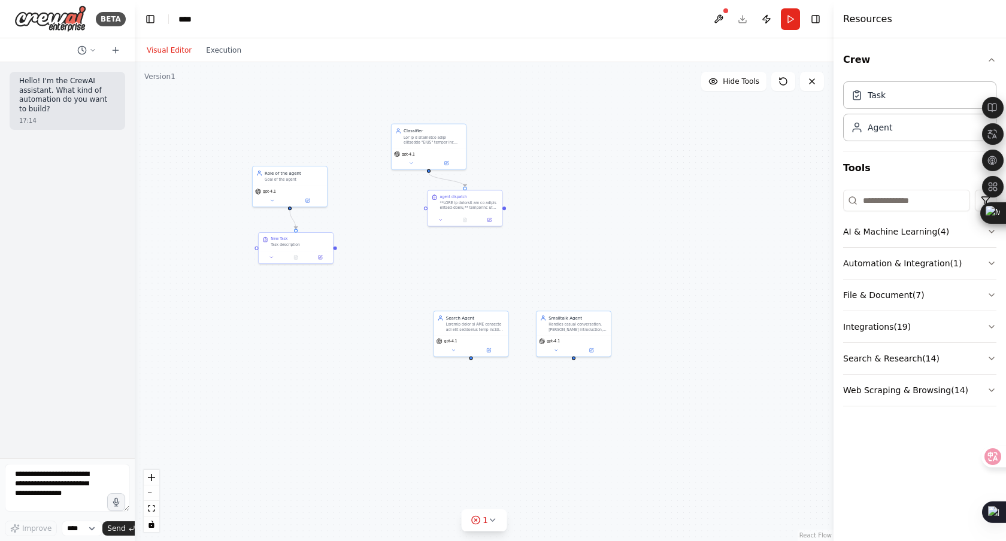
click at [602, 168] on div ".deletable-edge-delete-btn { width: 20px; height: 20px; border: 0px solid #ffff…" at bounding box center [484, 301] width 699 height 479
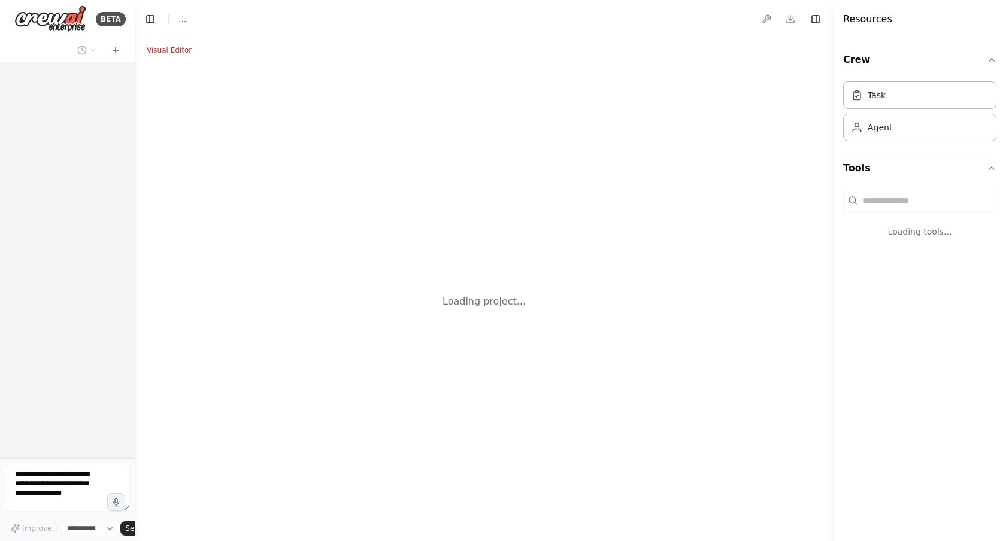
select select "****"
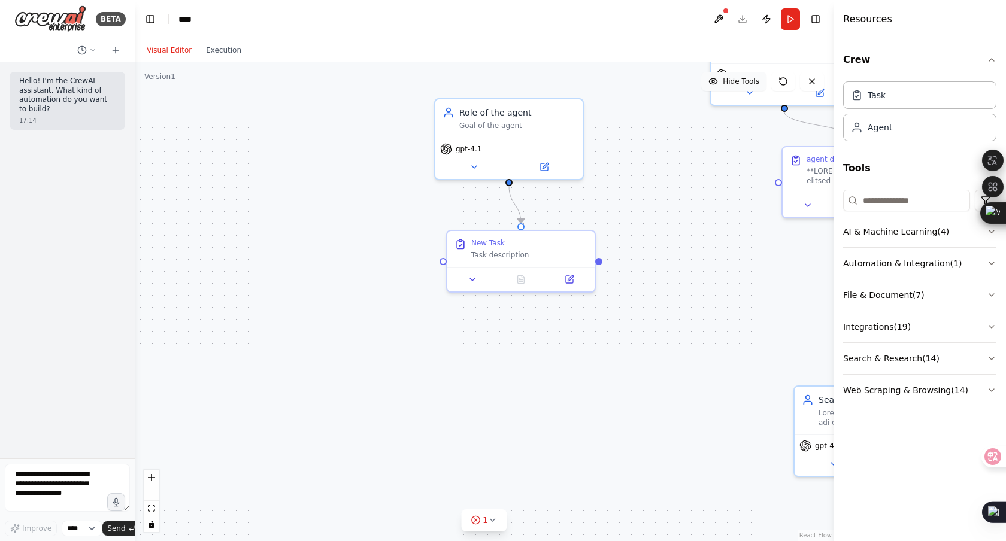
click at [721, 84] on button "Hide Tools" at bounding box center [733, 81] width 65 height 19
click at [721, 84] on span "Show Tools" at bounding box center [740, 82] width 40 height 10
click at [748, 323] on div ".deletable-edge-delete-btn { width: 20px; height: 20px; border: 0px solid #ffff…" at bounding box center [484, 301] width 699 height 479
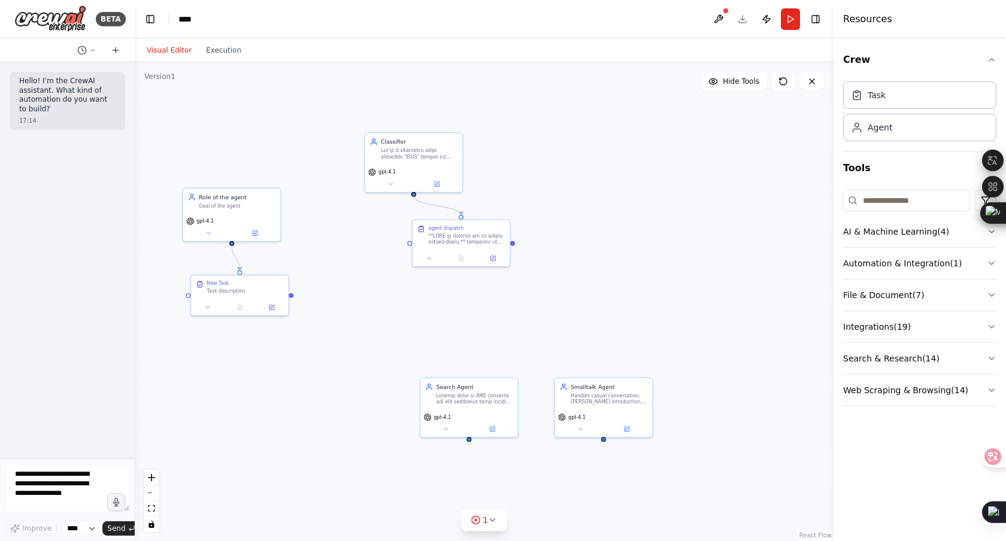
drag, startPoint x: 774, startPoint y: 279, endPoint x: 404, endPoint y: 302, distance: 370.2
click at [405, 305] on div ".deletable-edge-delete-btn { width: 20px; height: 20px; border: 0px solid #ffff…" at bounding box center [484, 301] width 699 height 479
click at [414, 253] on button at bounding box center [427, 255] width 27 height 10
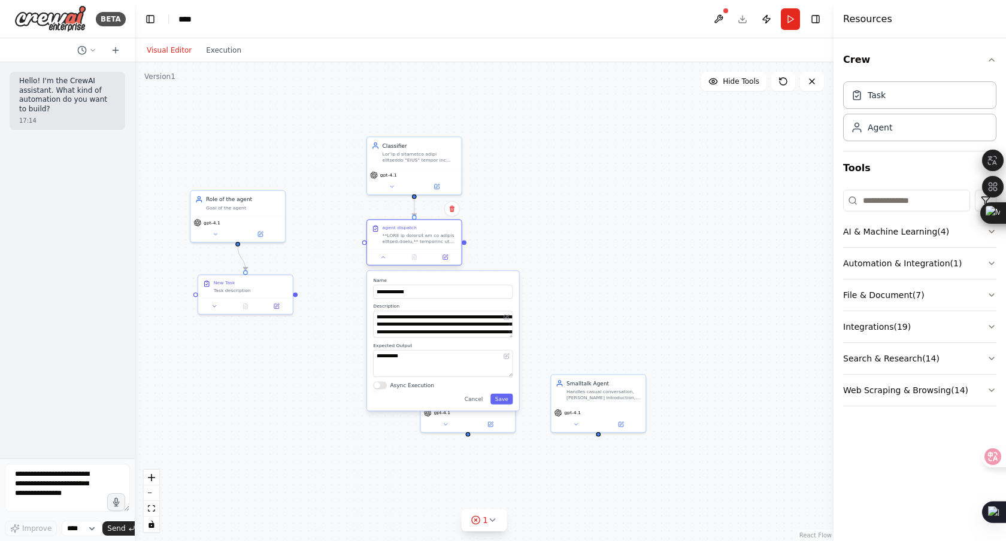
drag, startPoint x: 491, startPoint y: 231, endPoint x: 445, endPoint y: 228, distance: 45.6
click at [445, 228] on div "agent dispatch" at bounding box center [420, 228] width 74 height 6
click at [439, 425] on button at bounding box center [445, 423] width 43 height 9
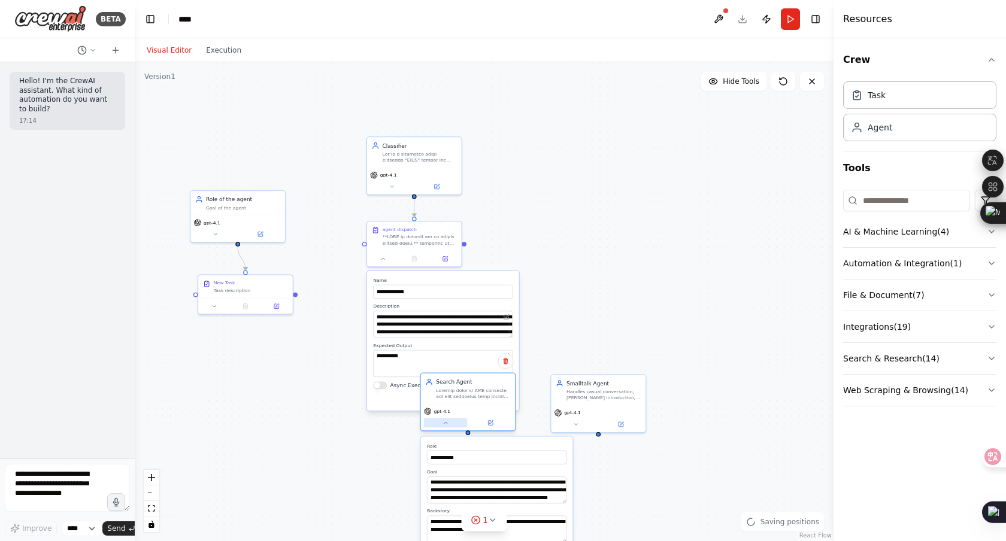
click at [439, 425] on button at bounding box center [445, 423] width 43 height 9
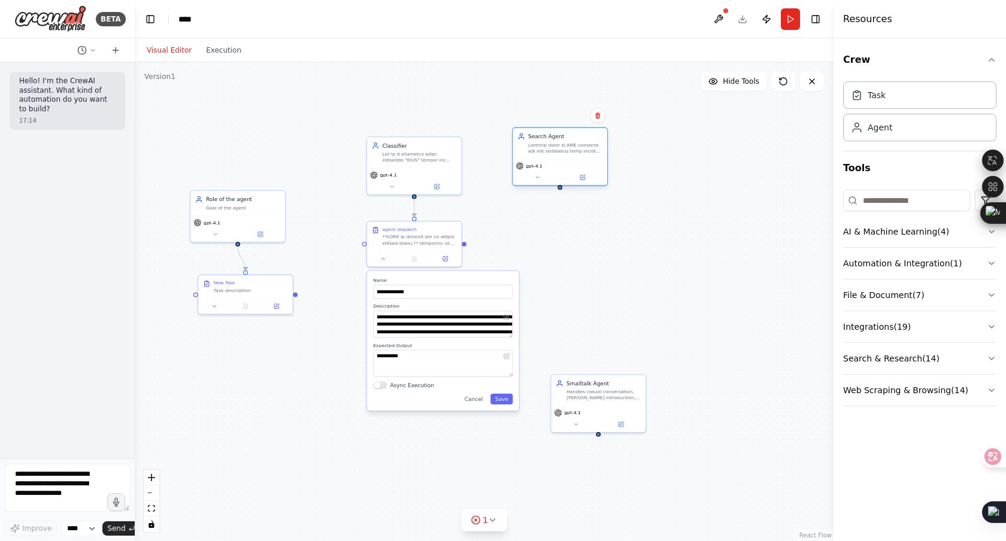
drag, startPoint x: 445, startPoint y: 392, endPoint x: 539, endPoint y: 146, distance: 263.2
click at [539, 146] on div at bounding box center [565, 148] width 74 height 12
click at [435, 170] on div "gpt-4.1" at bounding box center [414, 174] width 88 height 8
drag, startPoint x: 413, startPoint y: 193, endPoint x: 571, endPoint y: 116, distance: 175.4
click at [571, 117] on div ".deletable-edge-delete-btn { width: 20px; height: 20px; border: 0px solid #ffff…" at bounding box center [484, 301] width 699 height 479
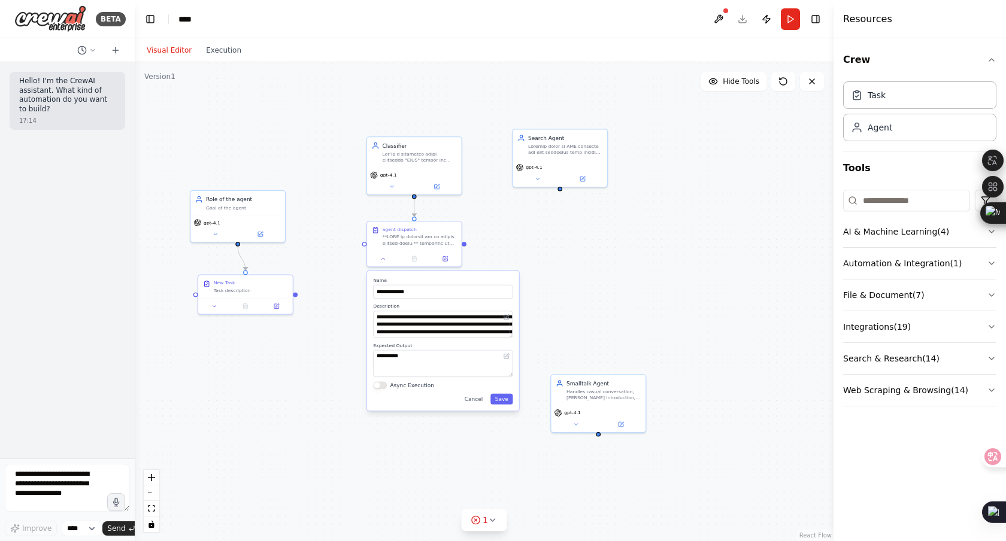
click at [583, 291] on div ".deletable-edge-delete-btn { width: 20px; height: 20px; border: 0px solid #ffff…" at bounding box center [484, 301] width 699 height 479
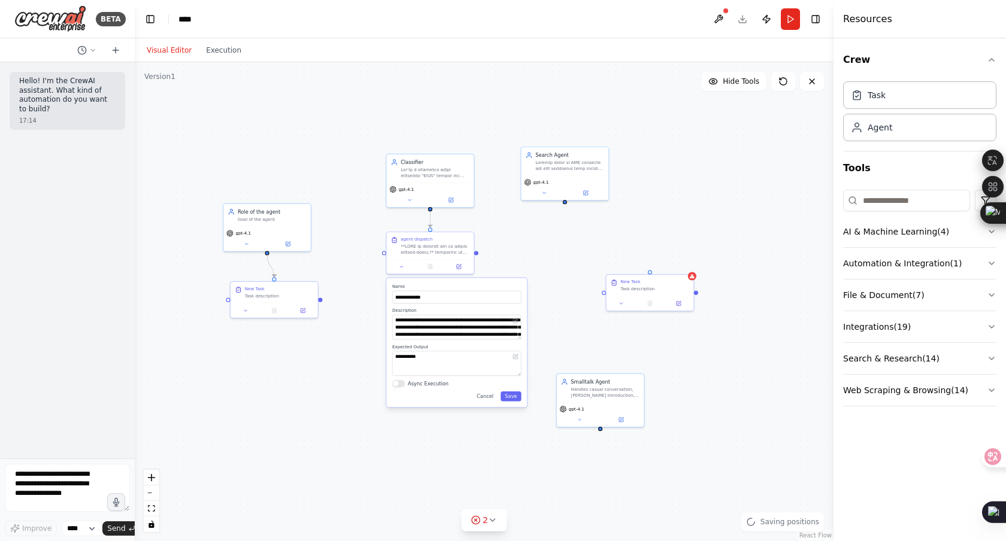
click at [601, 295] on div ".deletable-edge-delete-btn { width: 20px; height: 20px; border: 0px solid #ffff…" at bounding box center [484, 301] width 699 height 479
click at [668, 284] on div "New Task Task description" at bounding box center [654, 284] width 69 height 13
drag, startPoint x: 603, startPoint y: 290, endPoint x: 477, endPoint y: 255, distance: 130.4
click at [477, 255] on div ".deletable-edge-delete-btn { width: 20px; height: 20px; border: 0px solid #ffff…" at bounding box center [484, 301] width 699 height 479
drag, startPoint x: 431, startPoint y: 207, endPoint x: 651, endPoint y: 272, distance: 229.8
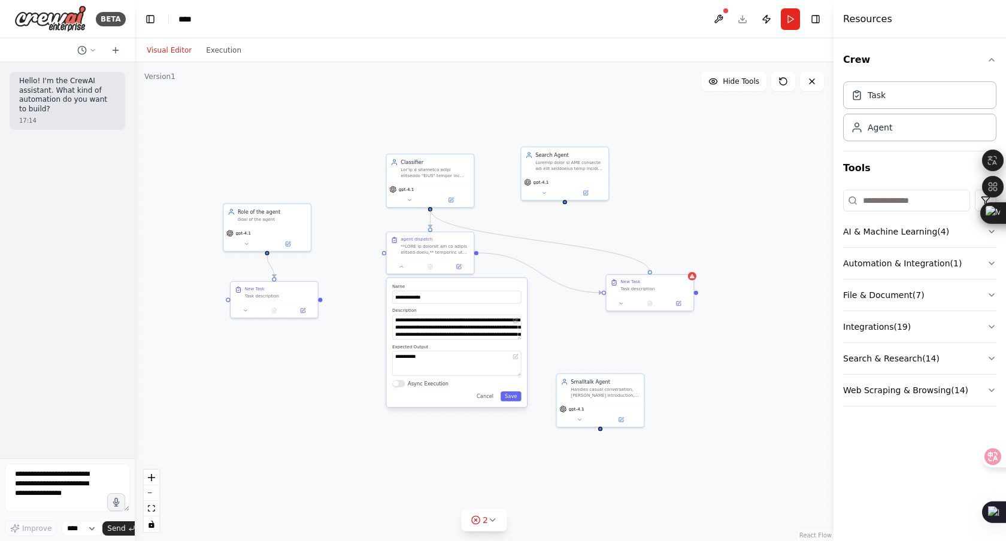
click at [459, 272] on div "**********" at bounding box center [253, 324] width 414 height 284
click at [556, 281] on icon "Edge from 54a08fbd-8b96-47db-bed4-aec3c912312a to d34f4c99-1f0d-469c-a653-cee97…" at bounding box center [539, 273] width 123 height 40
click at [540, 272] on icon at bounding box center [539, 273] width 5 height 6
drag, startPoint x: 430, startPoint y: 209, endPoint x: 275, endPoint y: 283, distance: 172.2
click at [275, 283] on div "**********" at bounding box center [253, 324] width 414 height 284
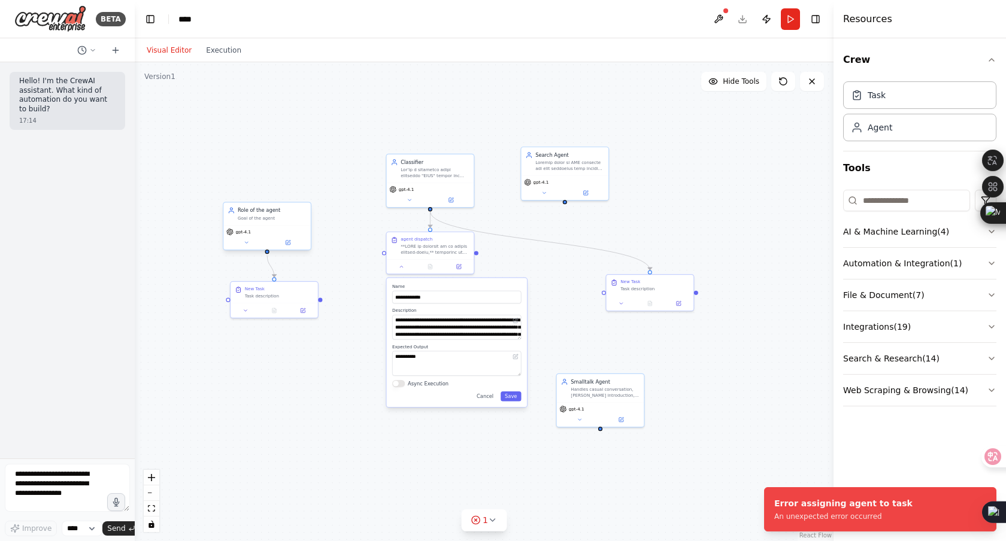
click at [265, 232] on div "gpt-4.1" at bounding box center [266, 232] width 81 height 7
click at [302, 192] on icon at bounding box center [301, 190] width 5 height 7
click at [296, 193] on button at bounding box center [301, 191] width 16 height 16
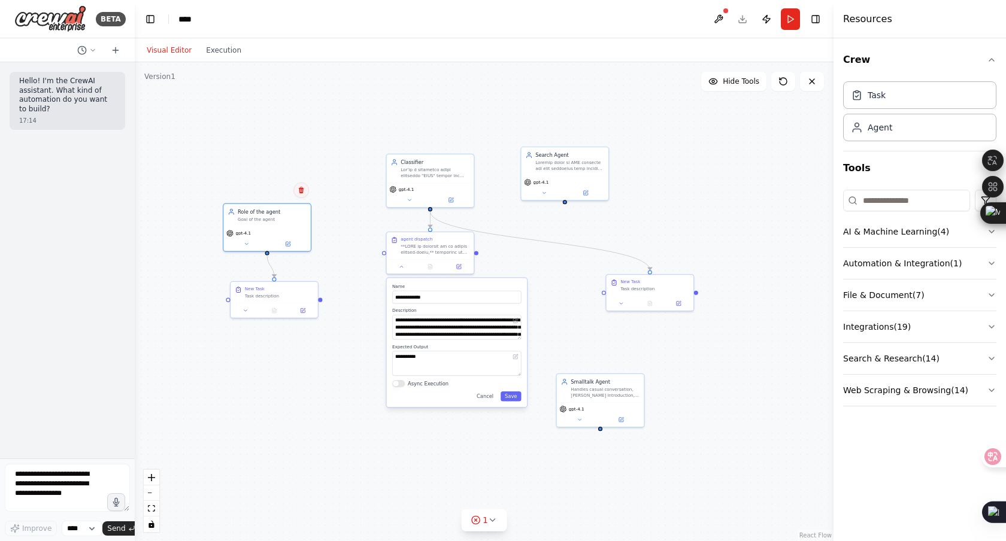
click at [300, 192] on icon at bounding box center [301, 190] width 7 height 7
click at [283, 191] on button "Confirm" at bounding box center [267, 190] width 43 height 14
drag, startPoint x: 429, startPoint y: 208, endPoint x: 273, endPoint y: 280, distance: 172.0
click at [273, 280] on div "**********" at bounding box center [253, 324] width 414 height 284
click at [433, 122] on div ".deletable-edge-delete-btn { width: 20px; height: 20px; border: 0px solid #ffff…" at bounding box center [484, 301] width 699 height 479
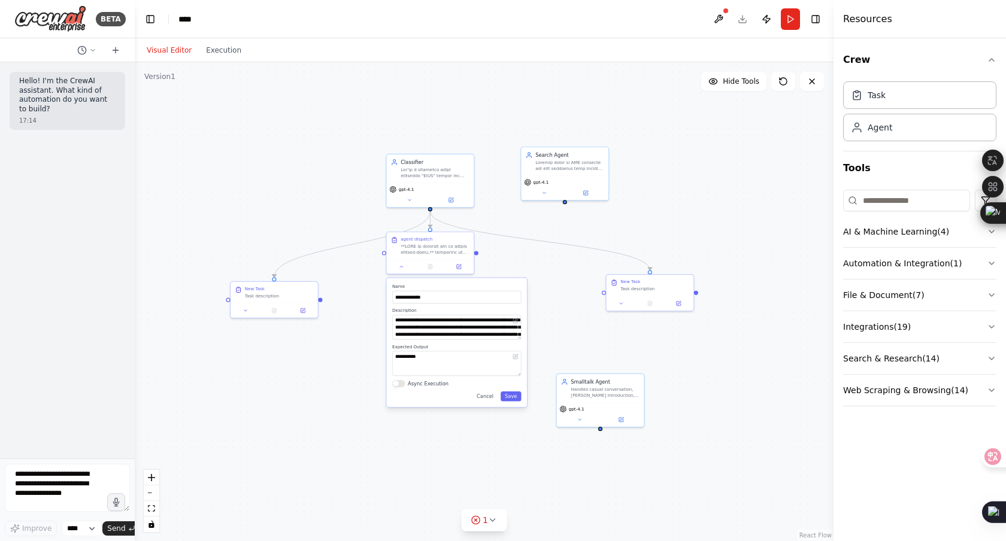
click at [585, 310] on div ".deletable-edge-delete-btn { width: 20px; height: 20px; border: 0px solid #ffff…" at bounding box center [484, 301] width 699 height 479
click at [515, 395] on button "Save" at bounding box center [511, 397] width 21 height 10
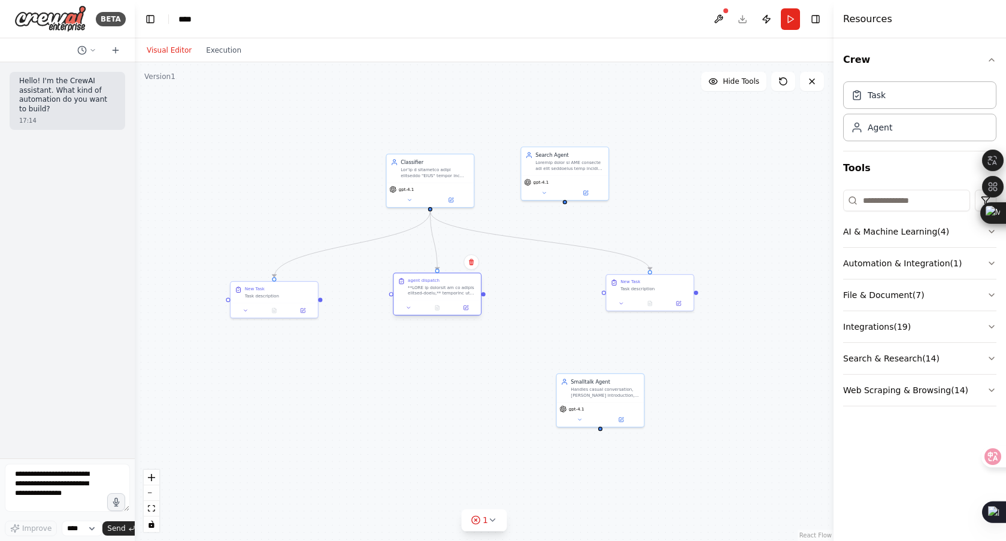
drag, startPoint x: 427, startPoint y: 249, endPoint x: 435, endPoint y: 293, distance: 45.1
click at [435, 293] on div at bounding box center [442, 290] width 69 height 11
drag, startPoint x: 602, startPoint y: 398, endPoint x: 527, endPoint y: 386, distance: 75.9
click at [527, 386] on div "Smalltalk Agent Handles casual conversation, LUNA introduction, and weather req…" at bounding box center [529, 373] width 87 height 28
click at [562, 350] on button at bounding box center [564, 346] width 16 height 16
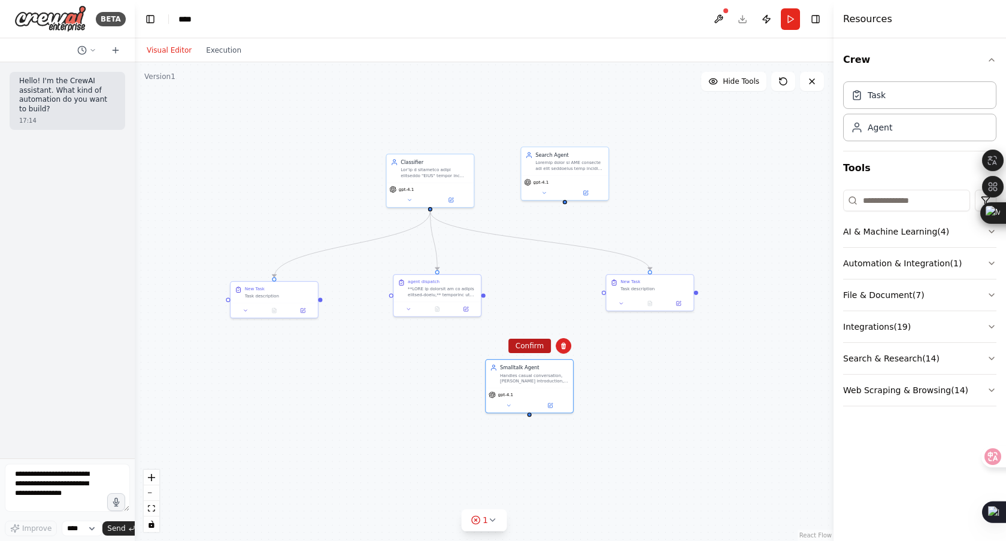
click at [539, 351] on button "Confirm" at bounding box center [529, 346] width 43 height 14
click at [575, 160] on div at bounding box center [569, 164] width 69 height 11
drag, startPoint x: 583, startPoint y: 172, endPoint x: 232, endPoint y: 124, distance: 353.6
click at [232, 125] on div "Search Agent" at bounding box center [217, 118] width 87 height 28
drag, startPoint x: 294, startPoint y: 317, endPoint x: 277, endPoint y: 317, distance: 16.8
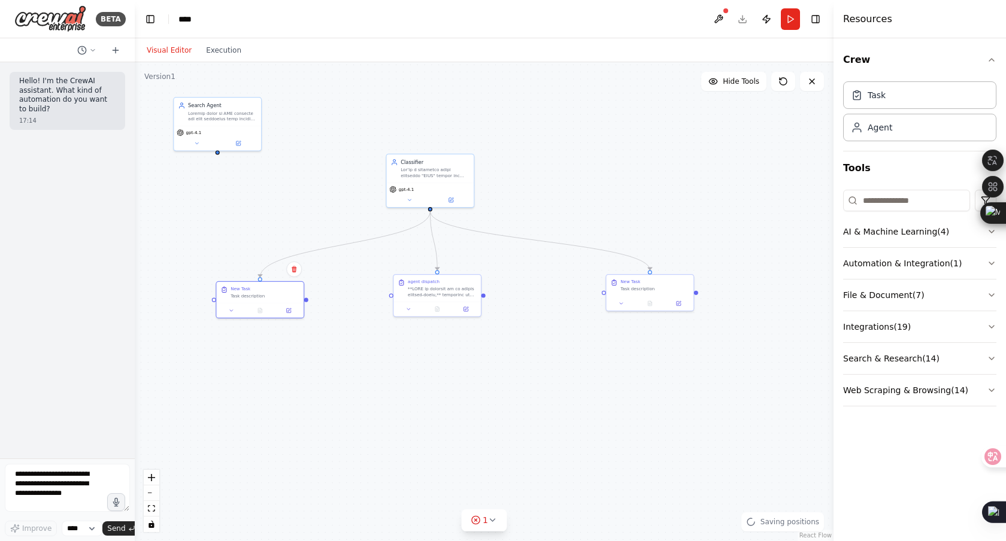
click at [277, 317] on div "New Task Task description" at bounding box center [260, 299] width 89 height 37
click at [292, 313] on button at bounding box center [289, 309] width 25 height 8
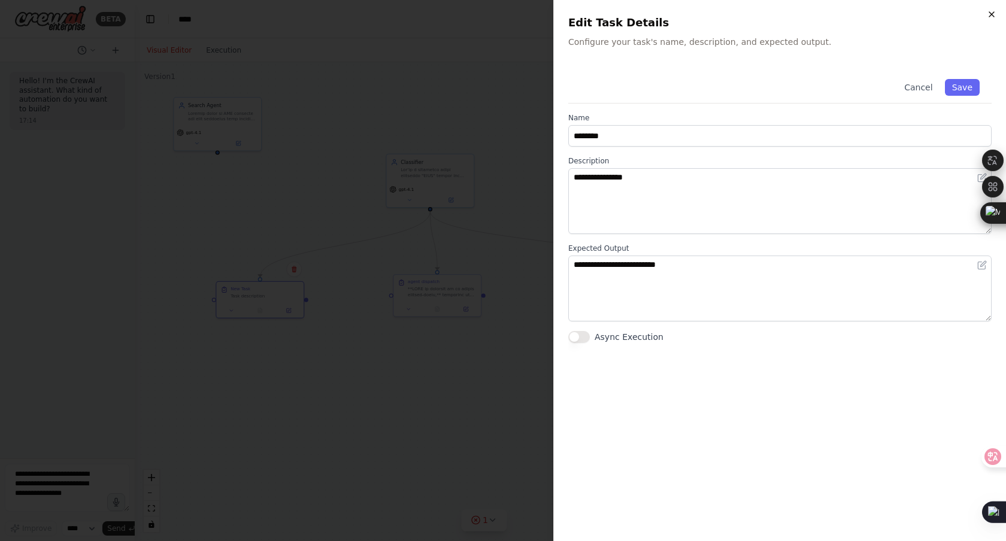
click at [991, 11] on icon "button" at bounding box center [992, 15] width 10 height 10
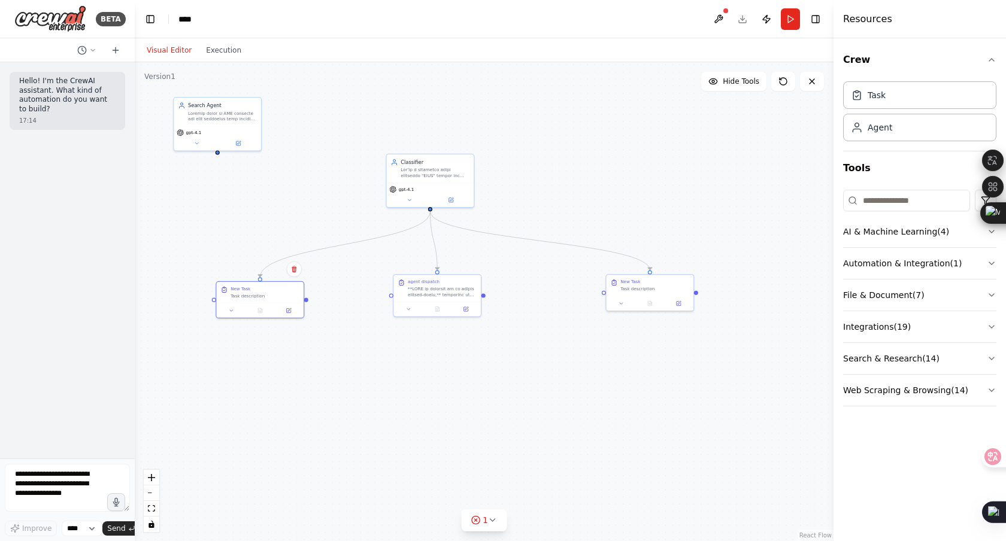
click at [728, 19] on header "Toggle Left Sidebar Studio **** Download Publish Run Toggle Right Sidebar" at bounding box center [484, 19] width 699 height 38
click at [716, 13] on button at bounding box center [718, 19] width 19 height 22
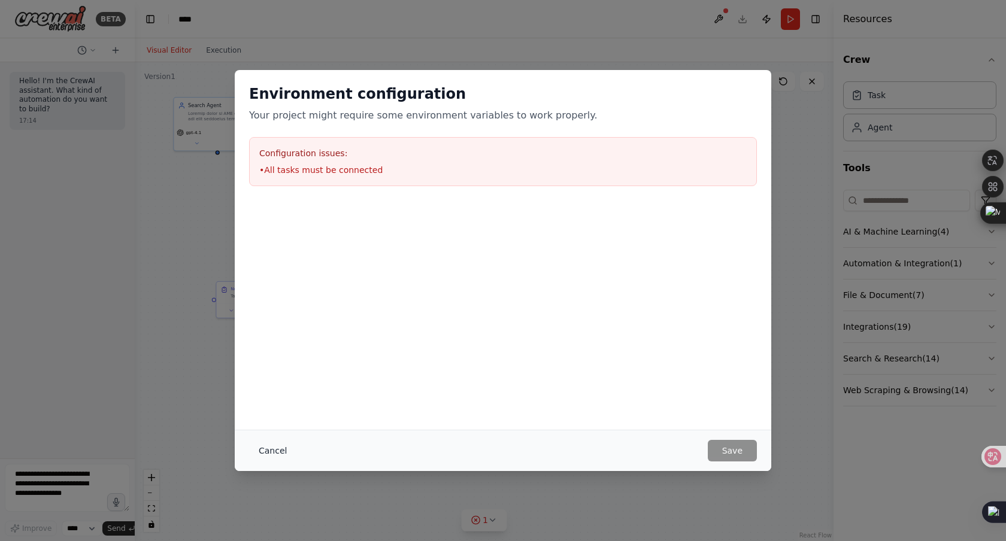
click at [281, 447] on button "Cancel" at bounding box center [272, 451] width 47 height 22
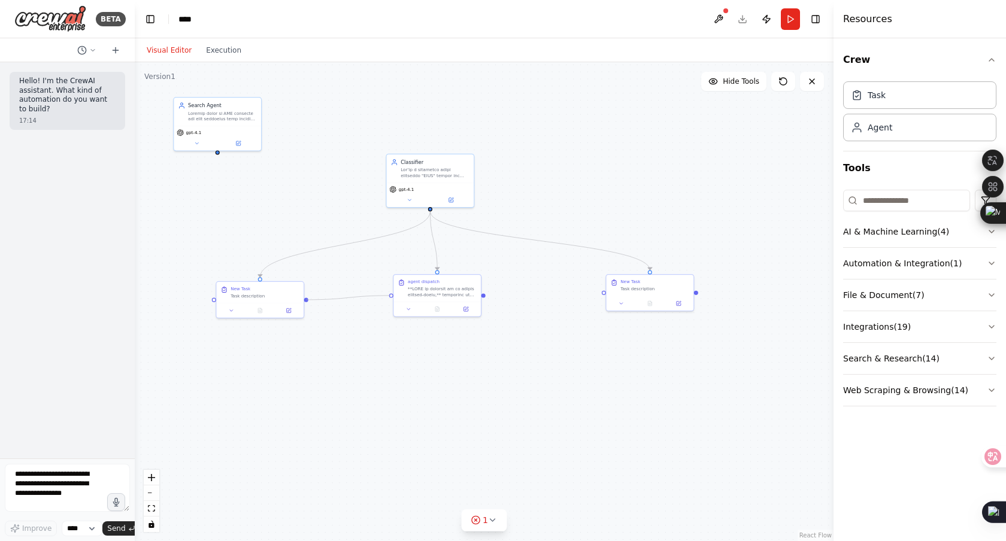
drag, startPoint x: 307, startPoint y: 299, endPoint x: 387, endPoint y: 295, distance: 80.3
click at [387, 295] on div ".deletable-edge-delete-btn { width: 20px; height: 20px; border: 0px solid #ffff…" at bounding box center [484, 301] width 699 height 479
drag, startPoint x: 483, startPoint y: 293, endPoint x: 609, endPoint y: 290, distance: 126.4
click at [459, 291] on div "Classifier gpt-4.1 Search Agent gpt-4.1 agent dispatch New Task Task descriptio…" at bounding box center [253, 324] width 414 height 284
drag, startPoint x: 483, startPoint y: 294, endPoint x: 604, endPoint y: 296, distance: 120.4
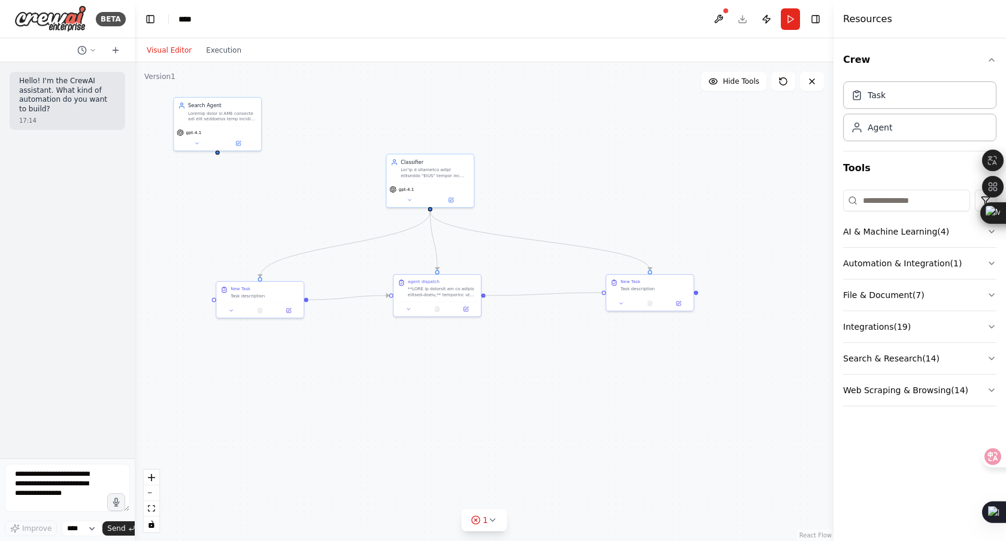
click at [604, 296] on div ".deletable-edge-delete-btn { width: 20px; height: 20px; border: 0px solid #ffff…" at bounding box center [484, 301] width 699 height 479
drag, startPoint x: 696, startPoint y: 291, endPoint x: 213, endPoint y: 299, distance: 483.3
click at [213, 299] on div "Classifier gpt-4.1 Search Agent gpt-4.1 agent dispatch New Task Task descriptio…" at bounding box center [253, 324] width 414 height 284
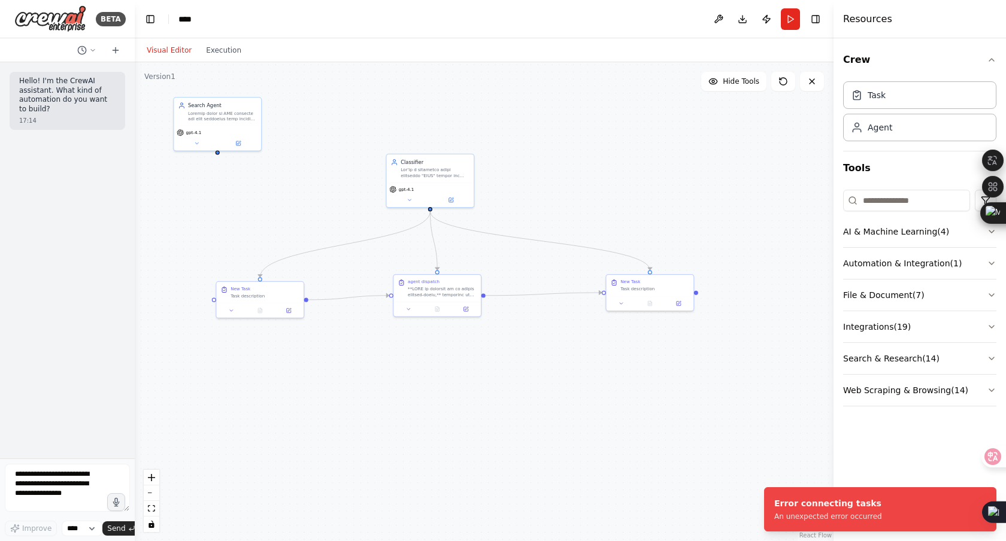
click at [616, 92] on div ".deletable-edge-delete-btn { width: 20px; height: 20px; border: 0px solid #ffff…" at bounding box center [484, 301] width 699 height 479
click at [783, 78] on icon at bounding box center [783, 81] width 7 height 7
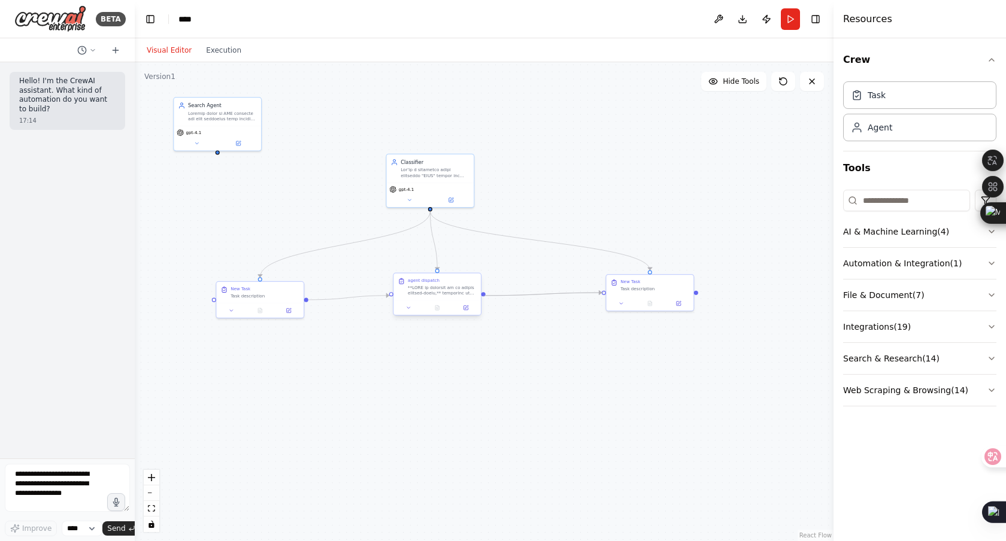
drag, startPoint x: 604, startPoint y: 292, endPoint x: 483, endPoint y: 295, distance: 121.0
click at [459, 295] on div "Classifier gpt-4.1 Search Agent gpt-4.1 agent dispatch New Task Task descriptio…" at bounding box center [253, 324] width 414 height 284
click at [611, 361] on div ".deletable-edge-delete-btn { width: 20px; height: 20px; border: 0px solid #ffff…" at bounding box center [484, 301] width 699 height 479
click at [517, 390] on div ".deletable-edge-delete-btn { width: 20px; height: 20px; border: 0px solid #ffff…" at bounding box center [484, 301] width 699 height 479
